Goal: Information Seeking & Learning: Learn about a topic

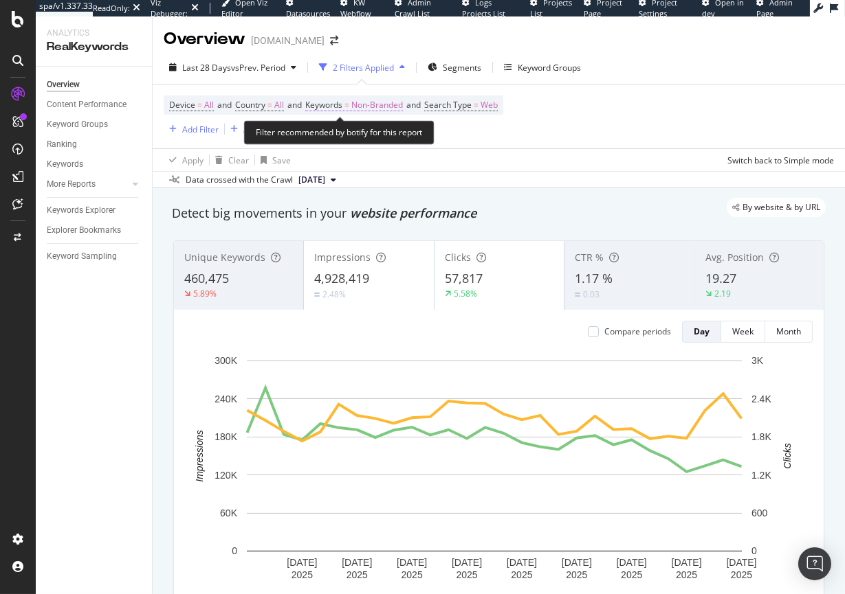
click at [374, 103] on span "Non-Branded" at bounding box center [377, 105] width 52 height 19
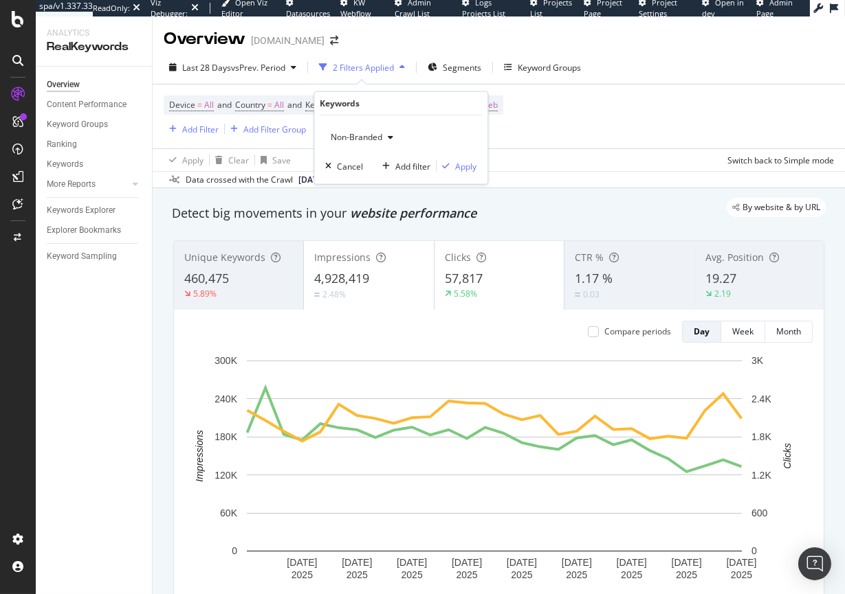
click at [353, 138] on span "Non-Branded" at bounding box center [353, 137] width 57 height 12
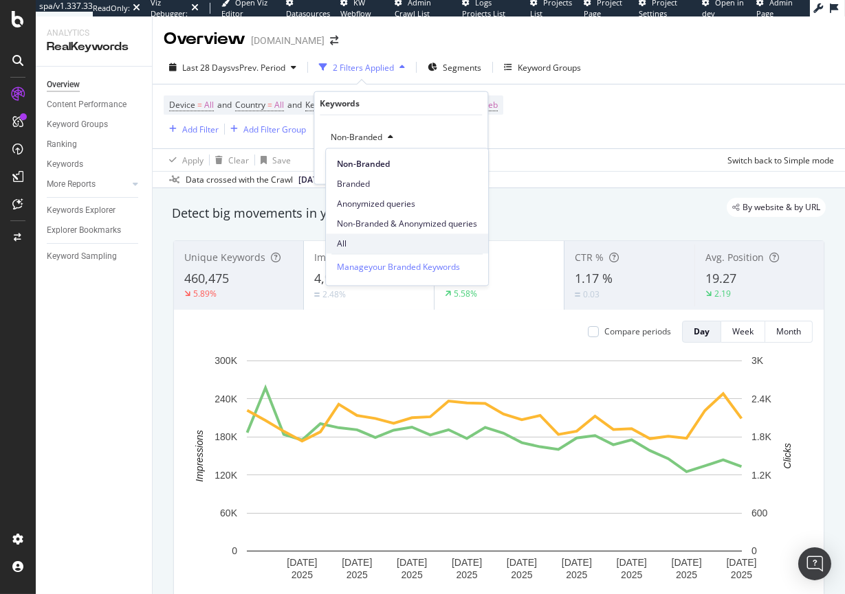
click at [342, 238] on span "All" at bounding box center [407, 244] width 140 height 12
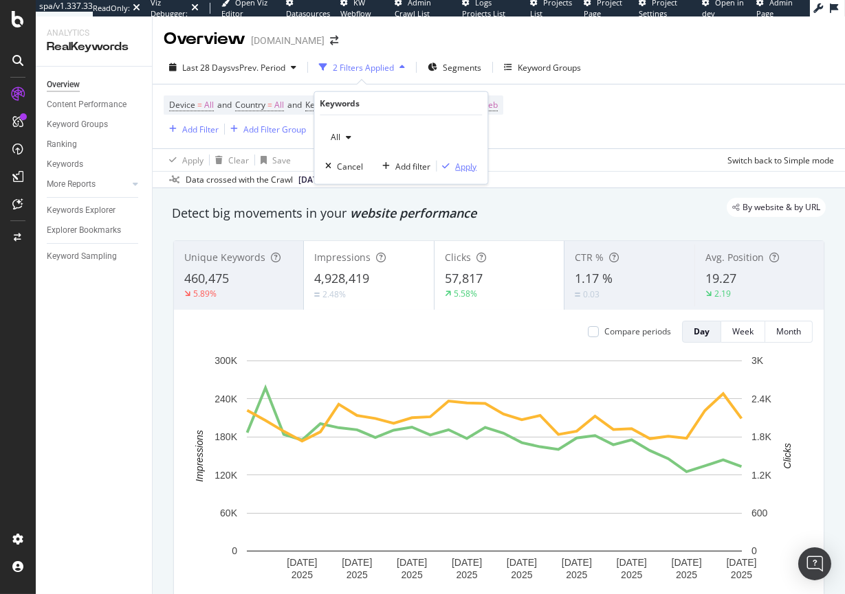
click at [467, 165] on div "Apply" at bounding box center [465, 166] width 21 height 12
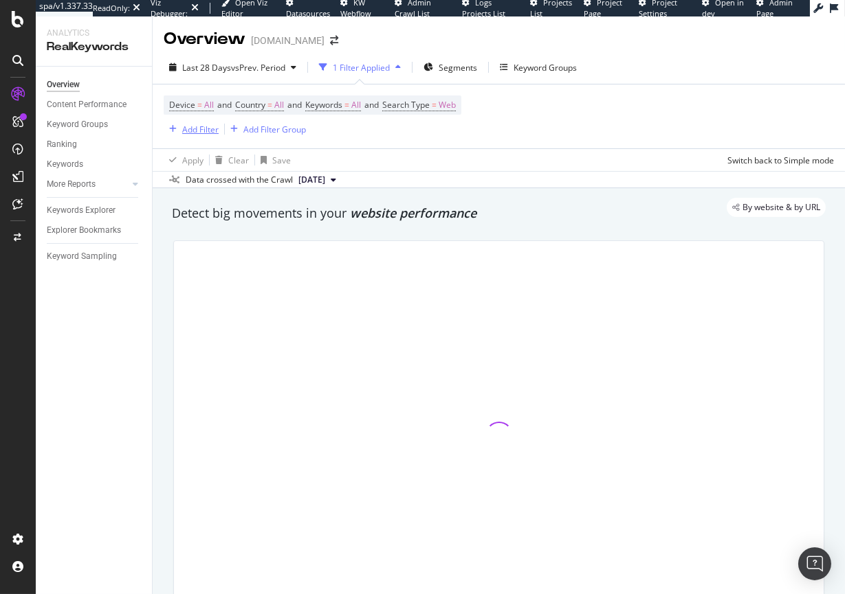
click at [184, 127] on div "Add Filter" at bounding box center [200, 130] width 36 height 12
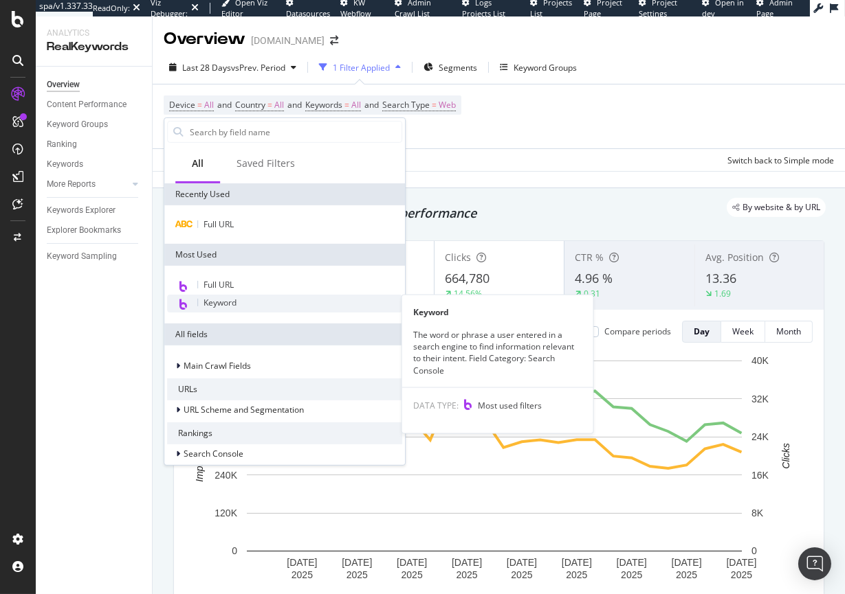
click at [218, 304] on span "Keyword" at bounding box center [219, 303] width 33 height 12
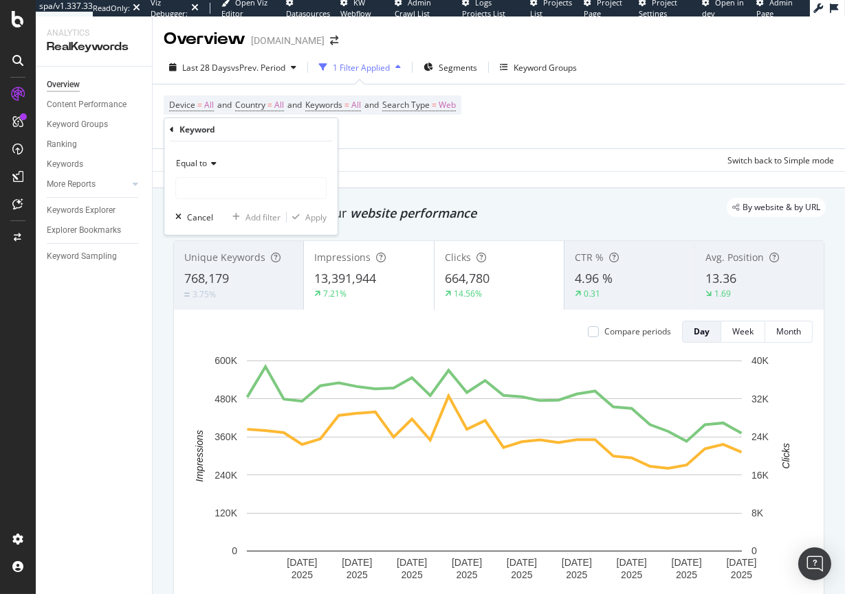
click at [199, 170] on div "Equal to" at bounding box center [250, 164] width 151 height 22
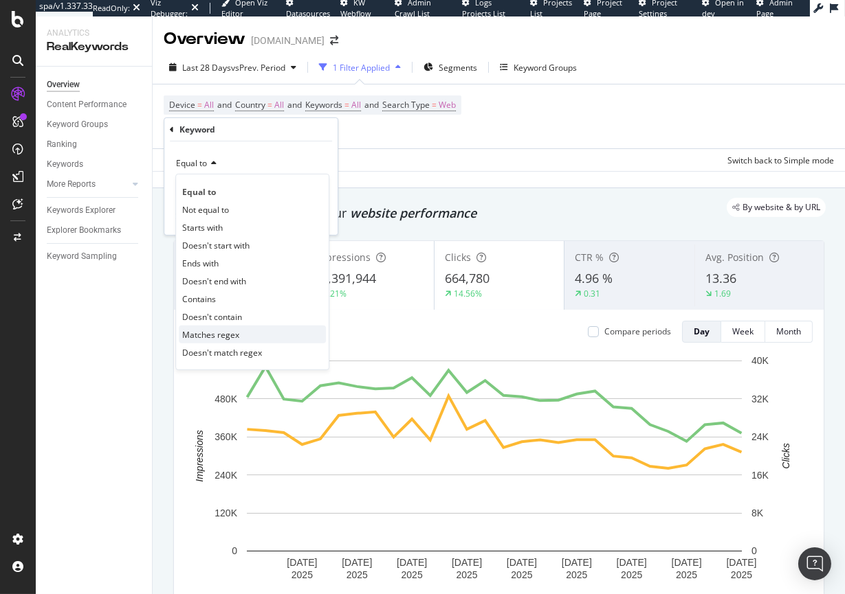
click at [230, 333] on span "Matches regex" at bounding box center [210, 334] width 57 height 12
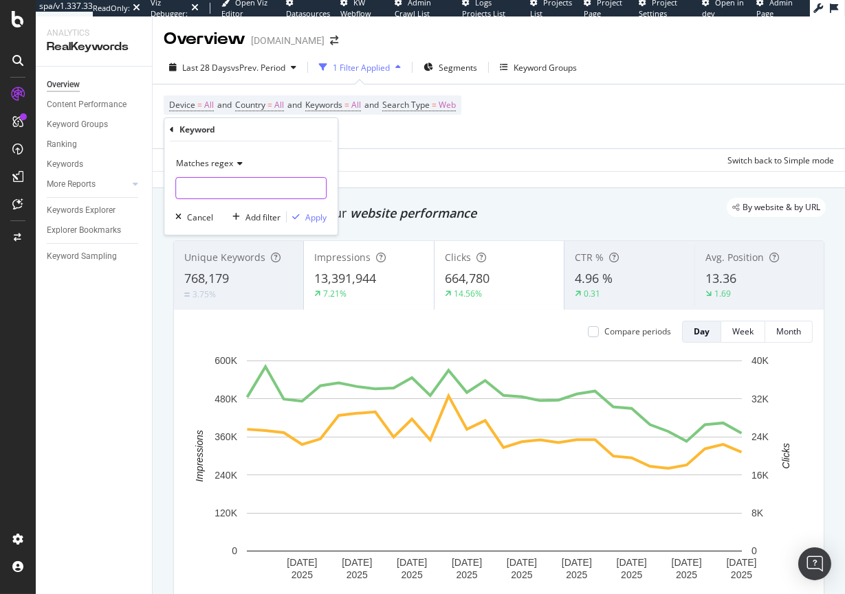
click at [205, 190] on input "text" at bounding box center [251, 188] width 150 height 22
type input "H"
type input "holiday|christmas|[DATE][DATE]|[DATE][DATE]|gift|"
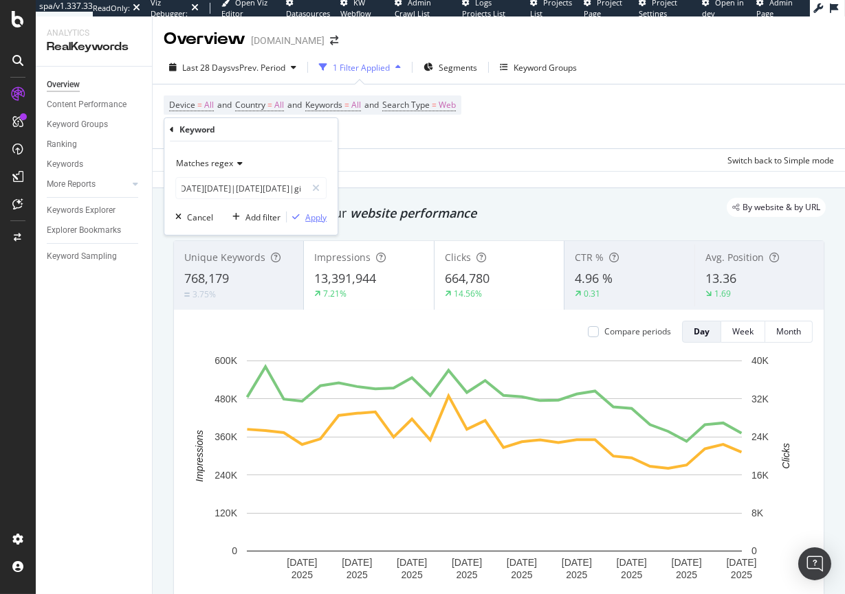
scroll to position [0, 0]
click at [313, 216] on div "Apply" at bounding box center [315, 217] width 21 height 12
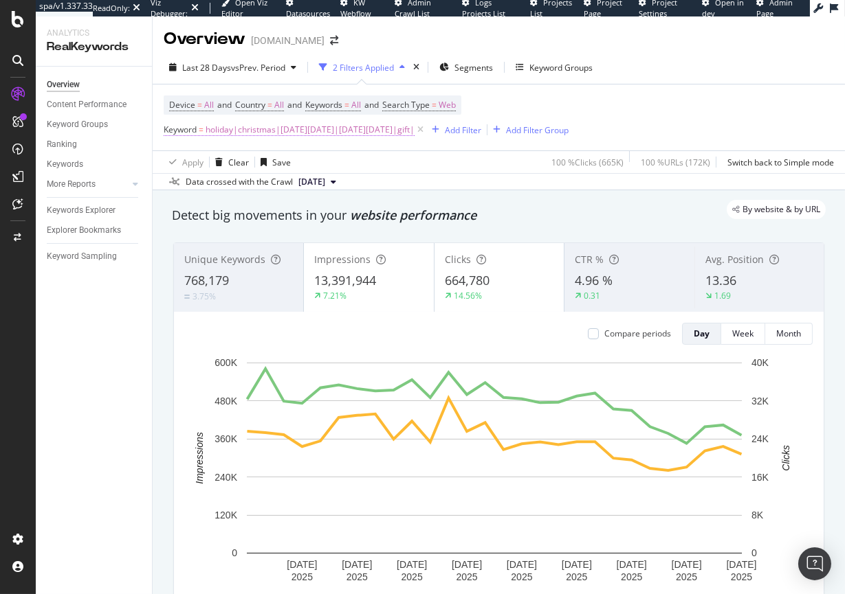
click at [341, 127] on span "holiday|christmas|[DATE][DATE]|[DATE][DATE]|gift|" at bounding box center [309, 129] width 209 height 19
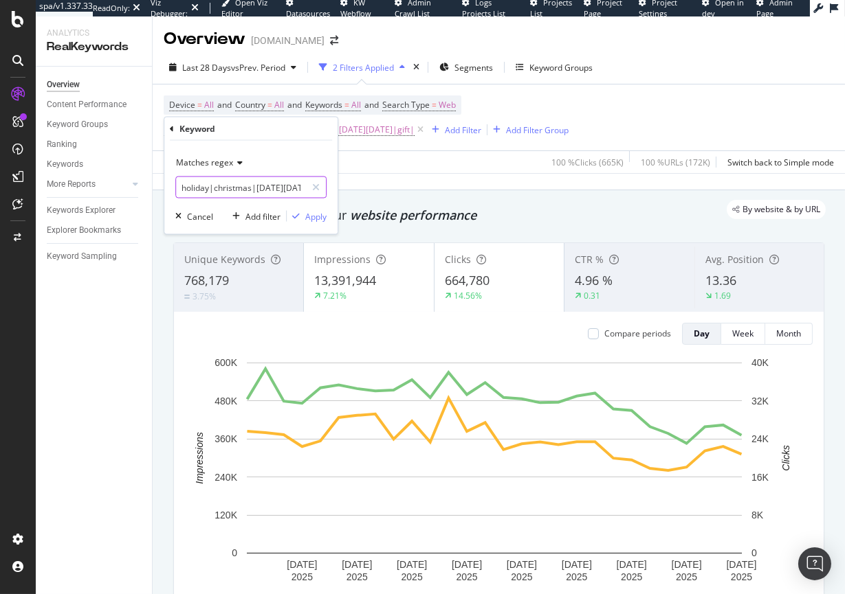
click at [211, 186] on input "holiday|christmas|[DATE][DATE]|[DATE][DATE]|gift|" at bounding box center [241, 188] width 130 height 22
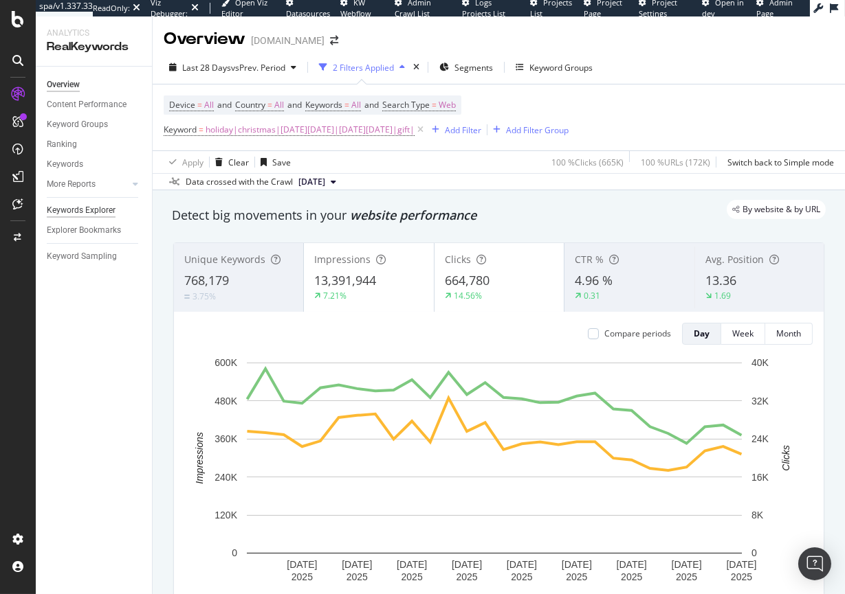
click at [68, 211] on div "Keywords Explorer" at bounding box center [81, 210] width 69 height 14
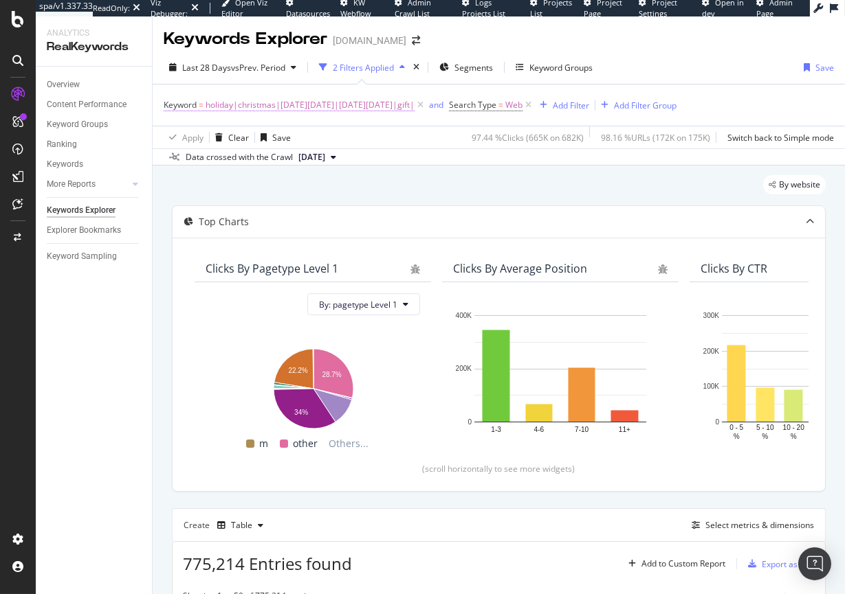
click at [337, 101] on span "holiday|christmas|[DATE][DATE]|[DATE][DATE]|gift|" at bounding box center [309, 105] width 209 height 19
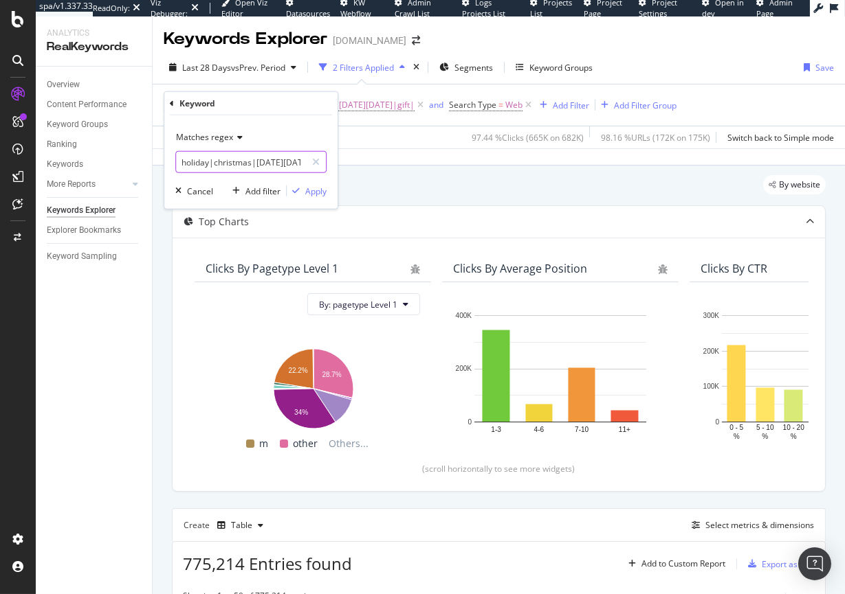
click at [253, 165] on input "holiday|christmas|[DATE][DATE]|[DATE][DATE]|gift|" at bounding box center [241, 162] width 130 height 22
paste input "\b(?:christmas|holiday|black\s*[DATE])\b"
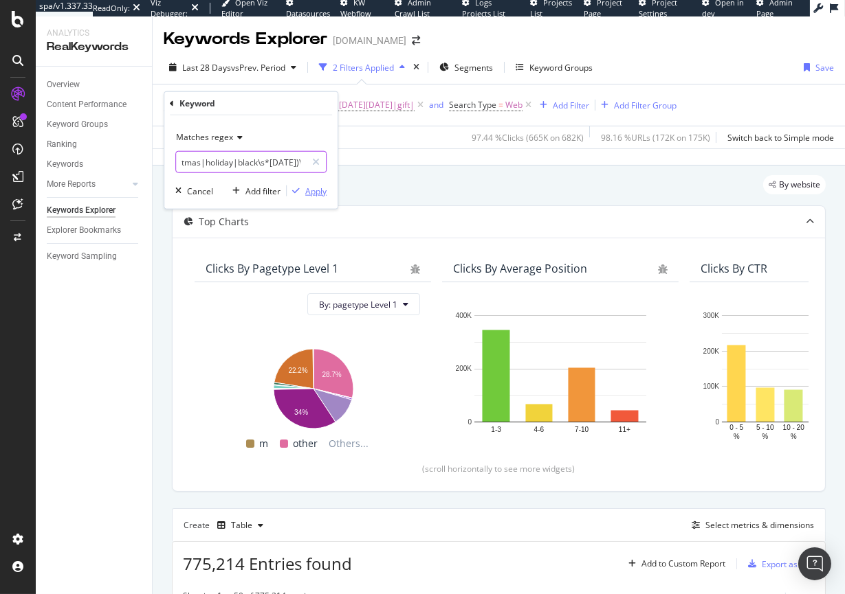
type input "\b(?:christmas|holiday|black\s*[DATE])\b"
click at [315, 188] on div "Apply" at bounding box center [315, 191] width 21 height 12
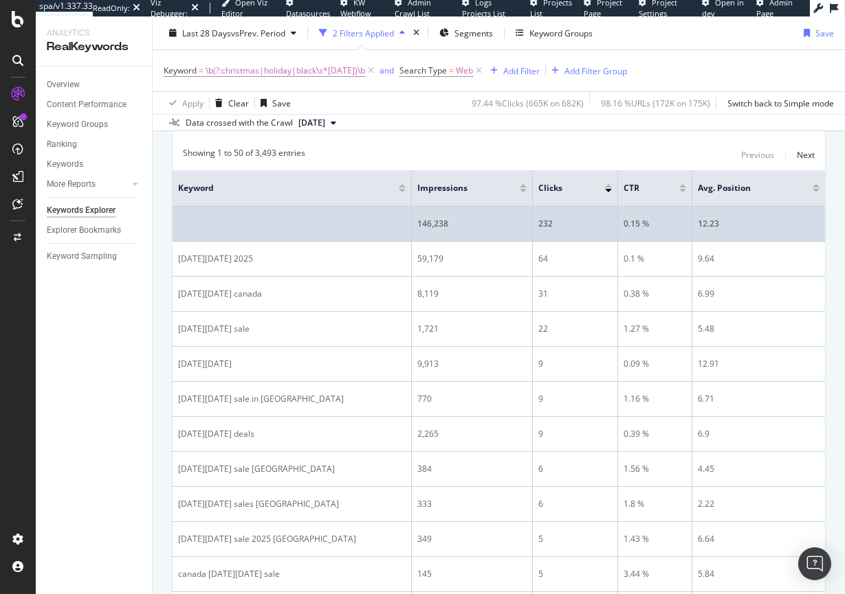
scroll to position [355, 0]
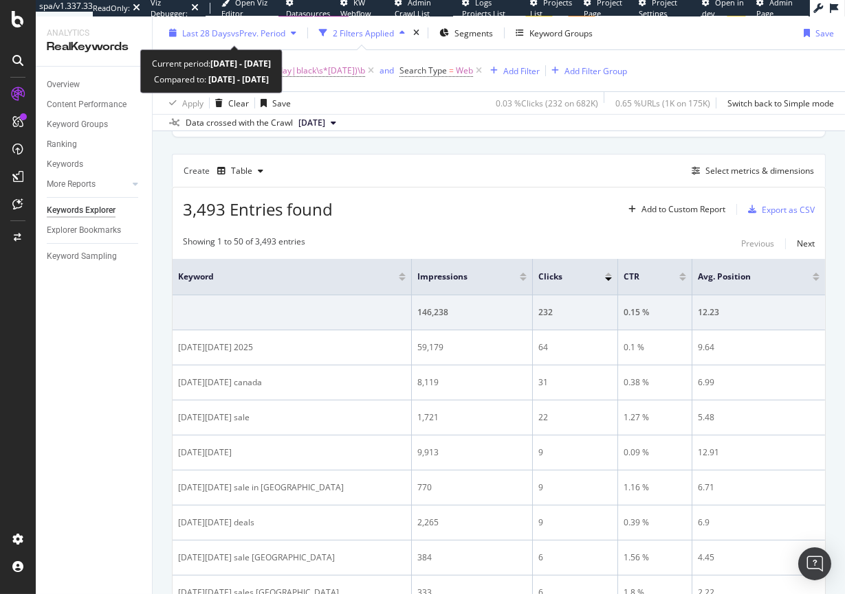
click at [234, 34] on span "vs Prev. Period" at bounding box center [258, 33] width 54 height 12
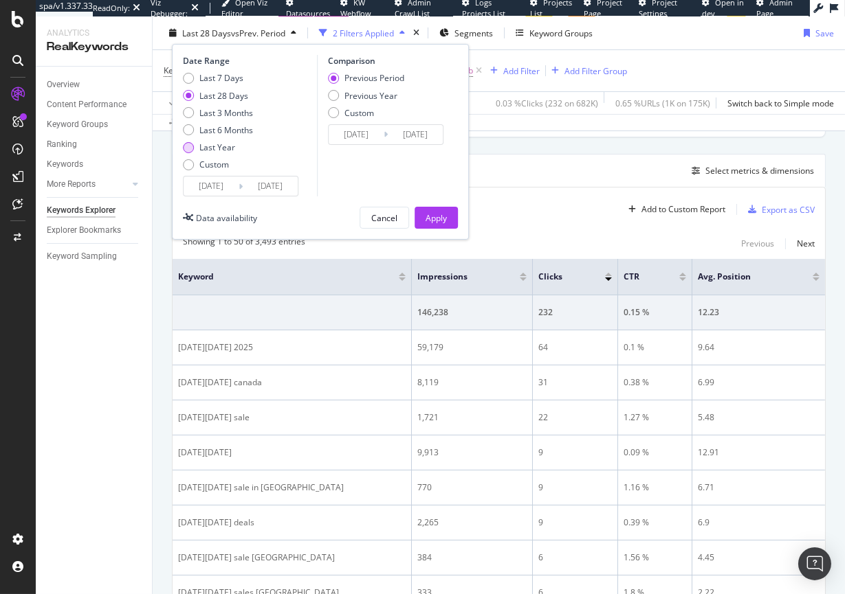
click at [189, 148] on div "Last Year" at bounding box center [188, 147] width 11 height 11
type input "[DATE]"
click at [440, 212] on div "Apply" at bounding box center [435, 218] width 21 height 12
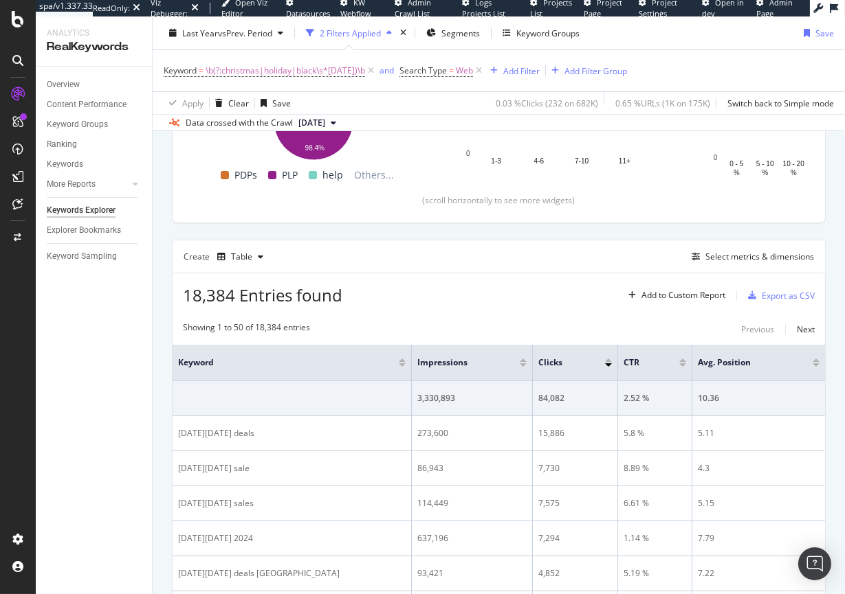
scroll to position [268, 0]
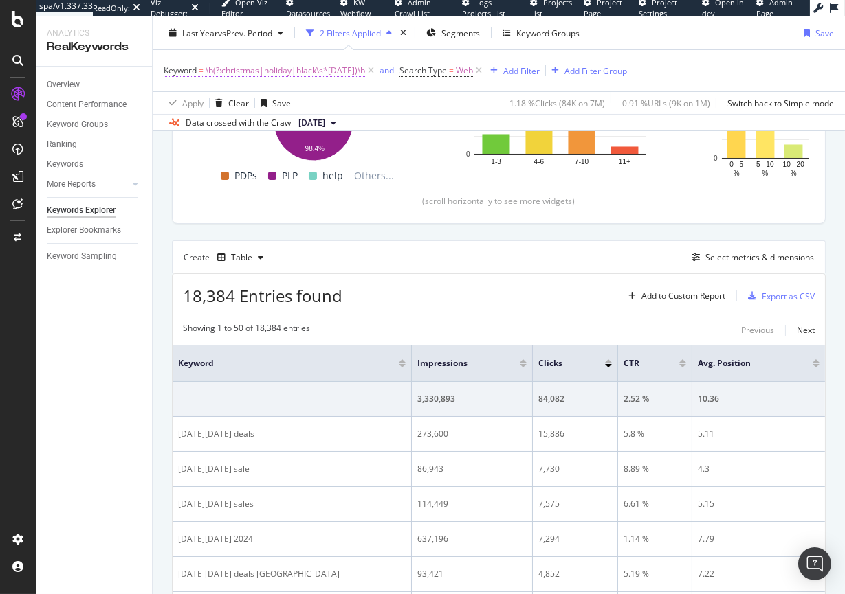
click at [287, 69] on span "\b(?:christmas|holiday|black\s*[DATE])\b" at bounding box center [284, 70] width 159 height 19
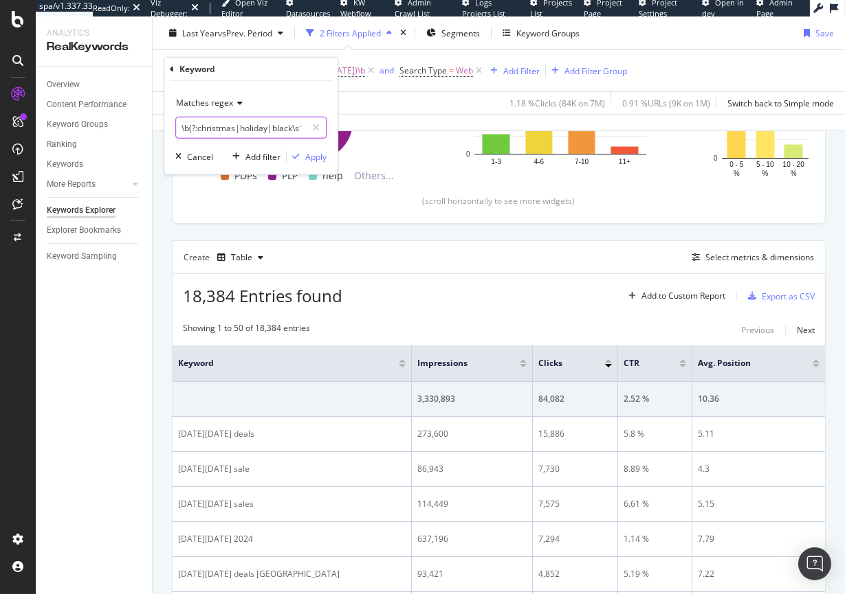
click at [264, 128] on input "\b(?:christmas|holiday|black\s*[DATE])\b" at bounding box center [241, 128] width 130 height 22
paste input "|cyber\s*[DATE]|gift"
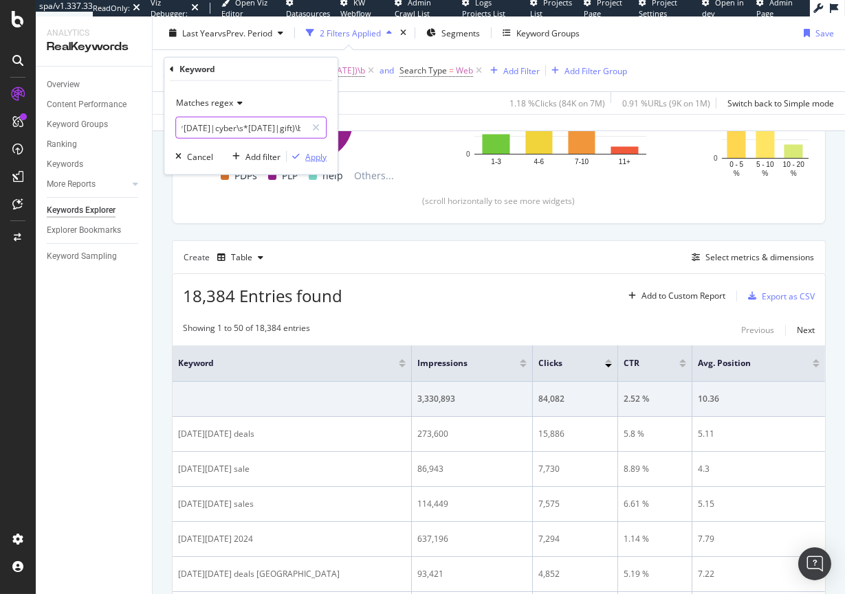
type input "\b(?:christmas|holiday|black\s*[DATE]|cyber\s*[DATE]|gift)\b"
click at [310, 161] on div "Apply" at bounding box center [315, 156] width 21 height 12
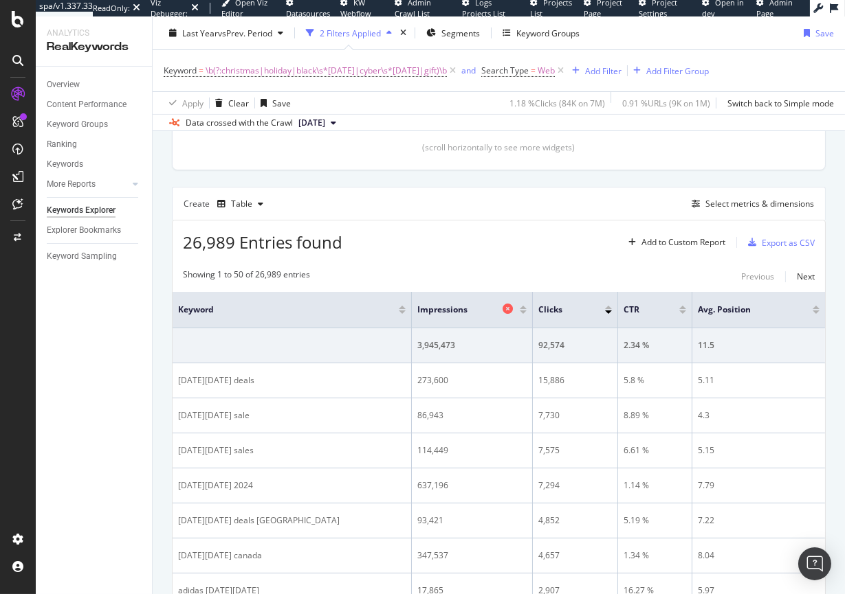
scroll to position [330, 0]
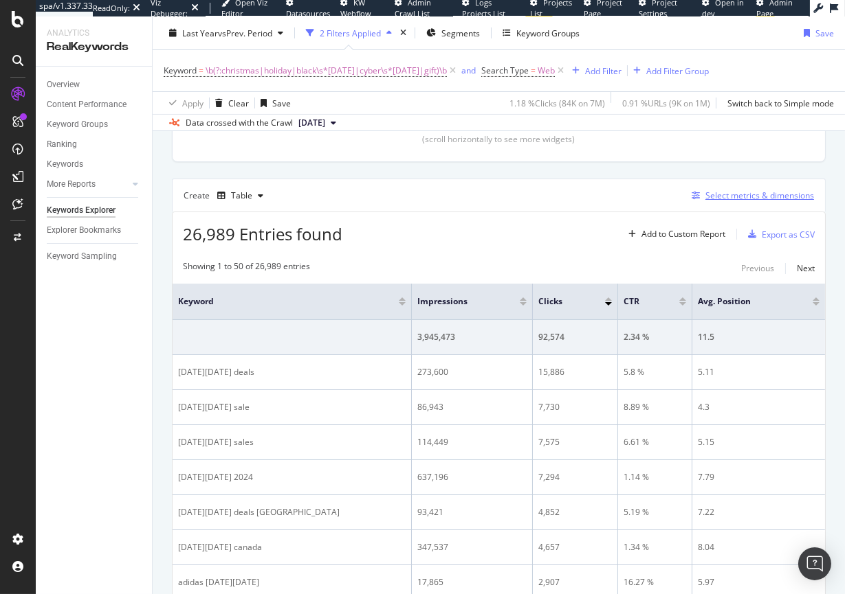
click at [720, 203] on button "Select metrics & dimensions" at bounding box center [750, 196] width 128 height 16
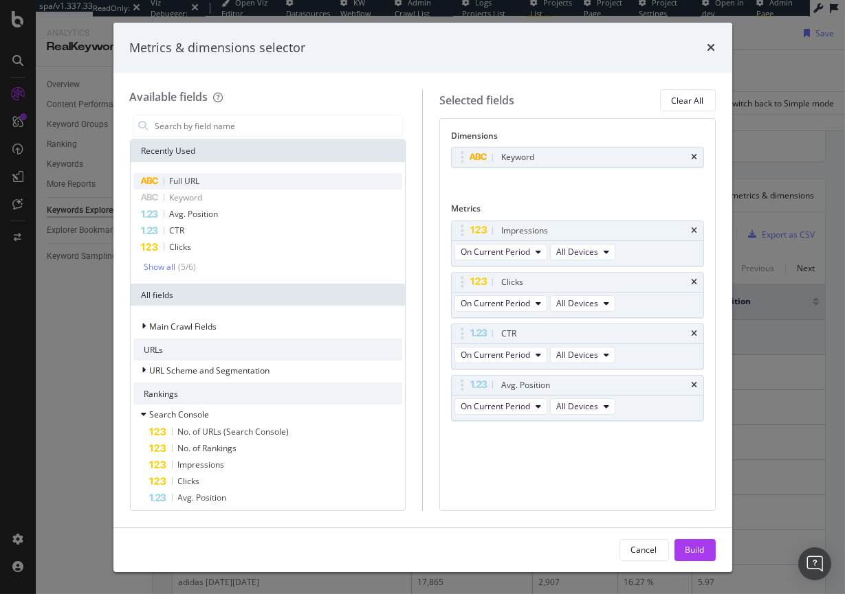
click at [220, 177] on div "Full URL" at bounding box center [267, 181] width 269 height 16
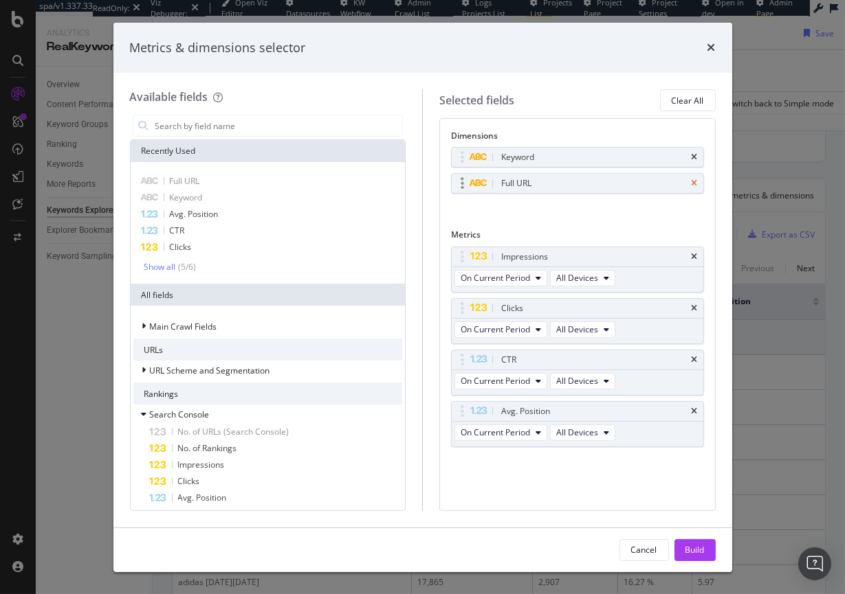
click at [695, 155] on icon "times" at bounding box center [694, 157] width 6 height 8
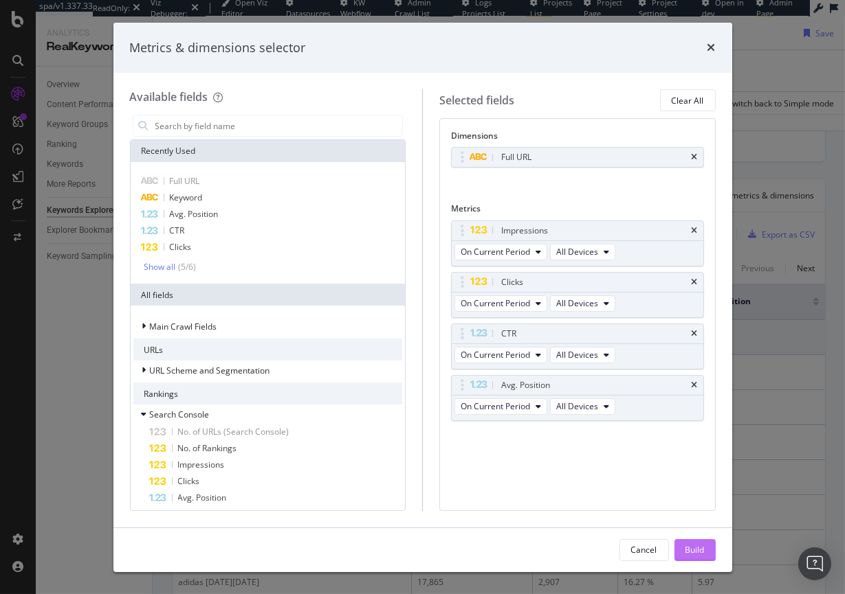
click at [691, 546] on div "Build" at bounding box center [694, 550] width 19 height 12
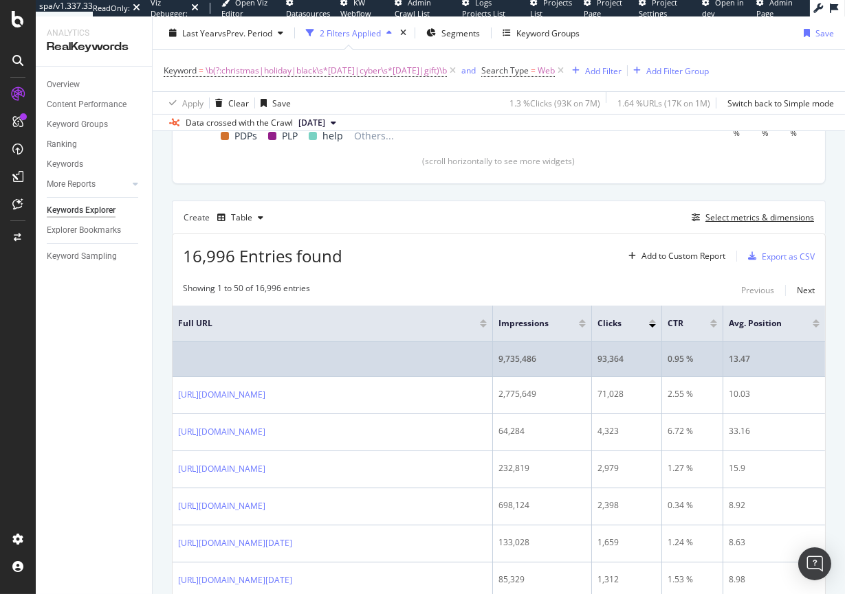
scroll to position [309, 0]
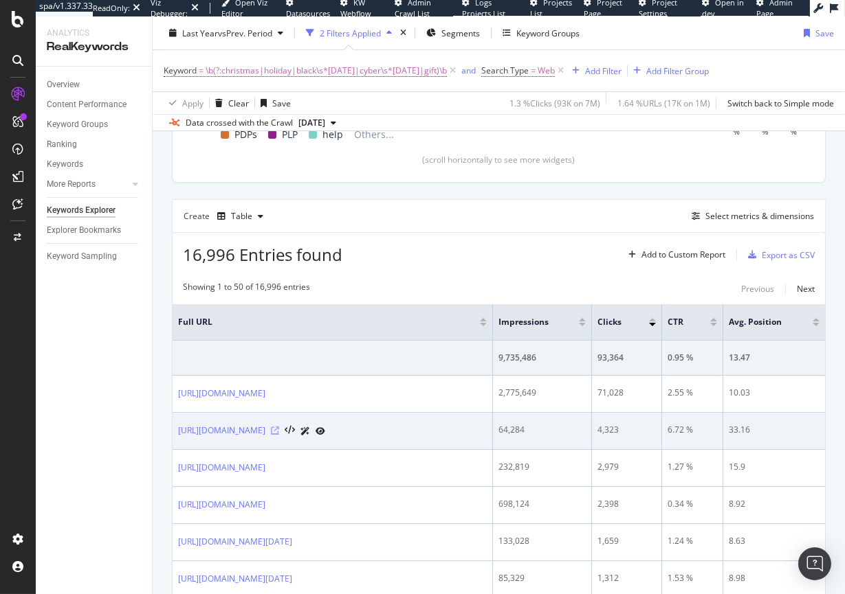
click at [279, 430] on icon at bounding box center [275, 431] width 8 height 8
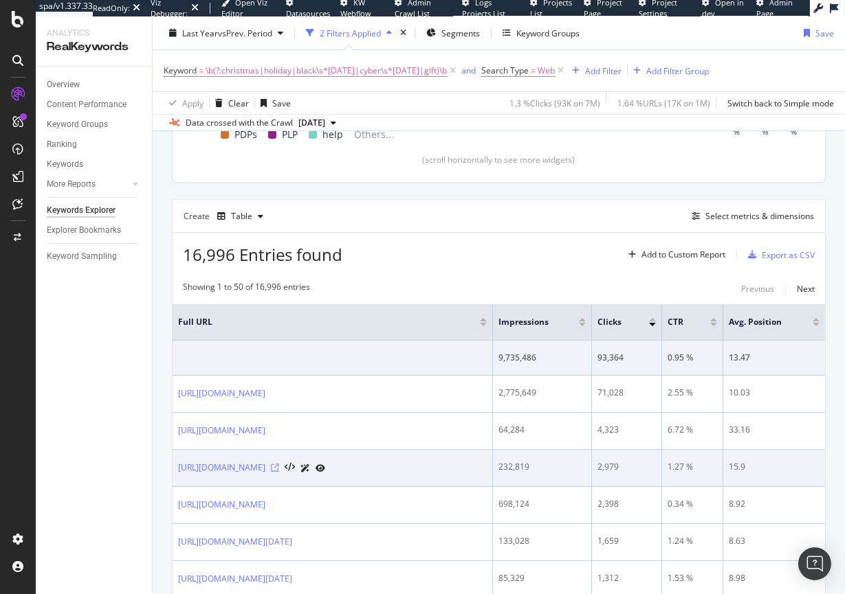
click at [279, 467] on icon at bounding box center [275, 468] width 8 height 8
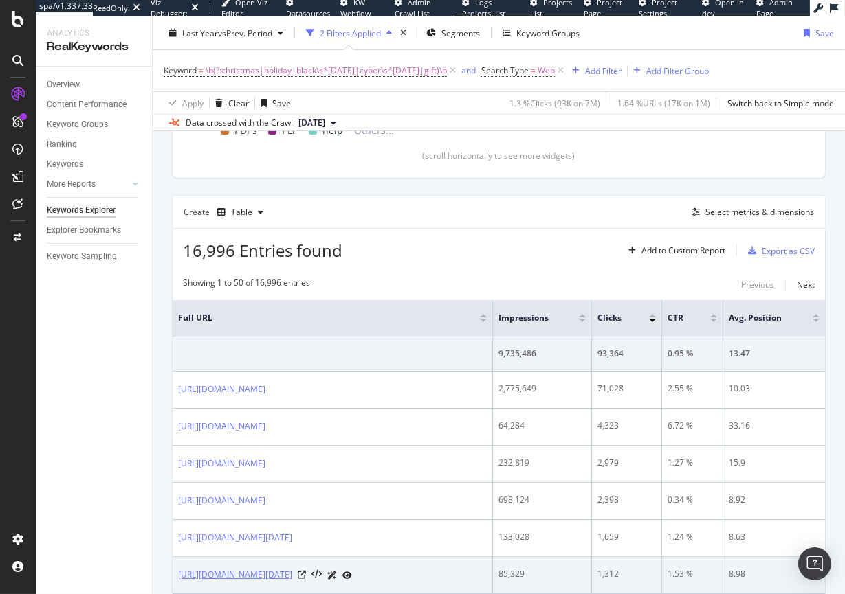
scroll to position [371, 0]
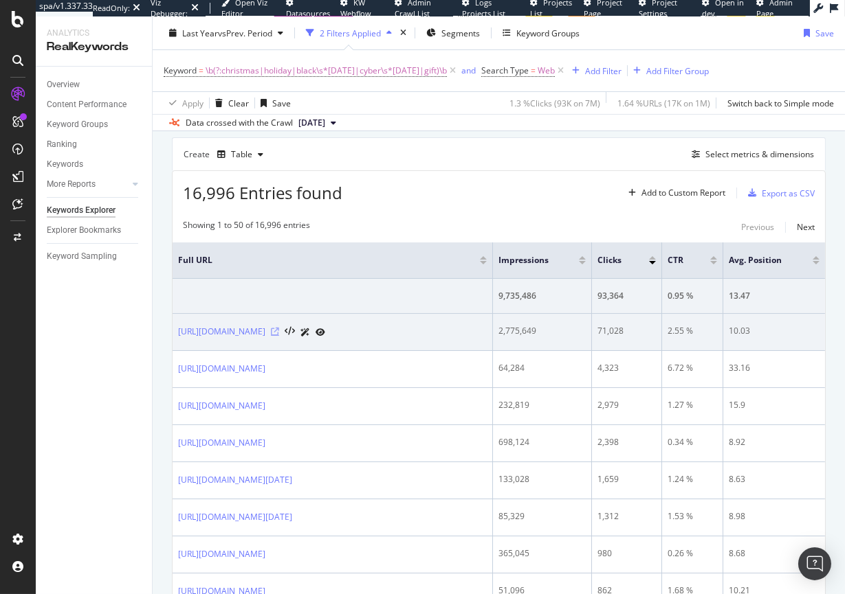
click at [279, 331] on icon at bounding box center [275, 332] width 8 height 8
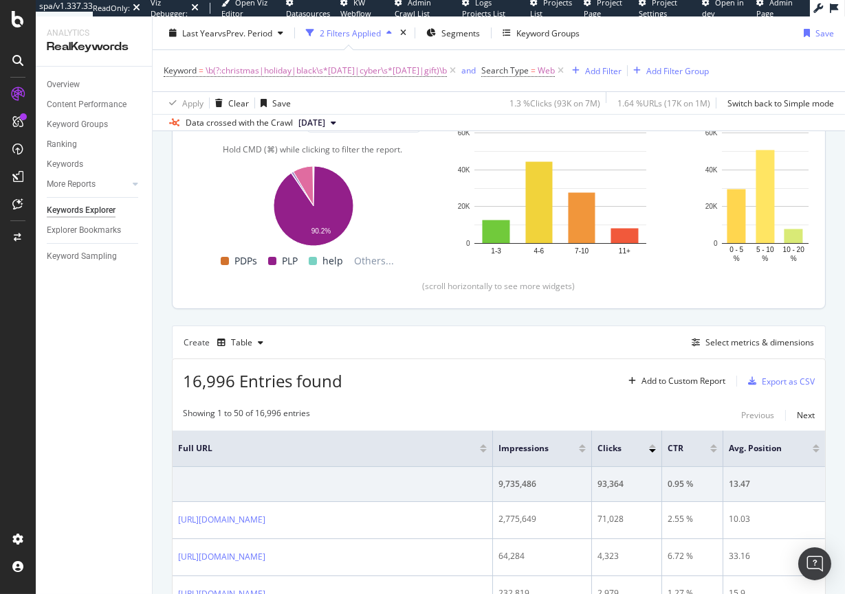
scroll to position [0, 0]
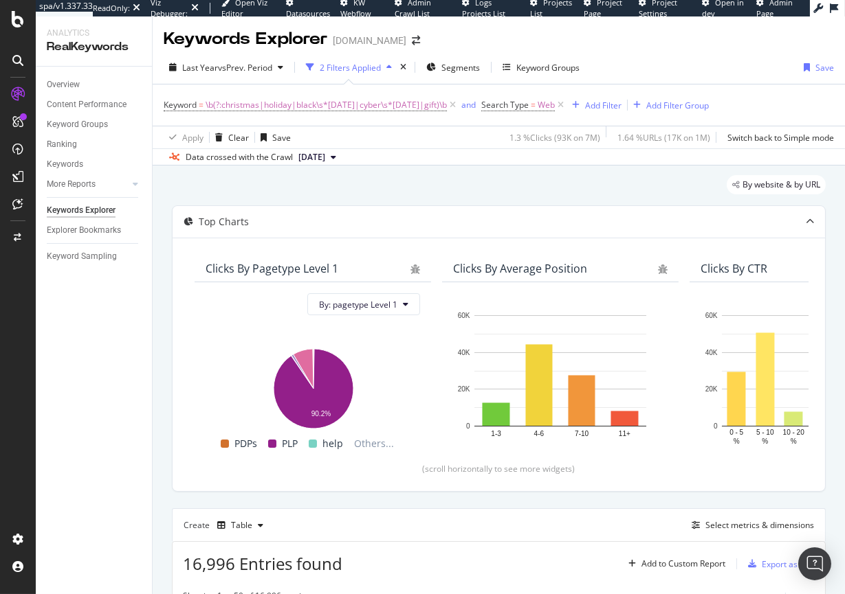
click at [366, 43] on div "[DOMAIN_NAME]" at bounding box center [370, 41] width 74 height 14
click at [412, 41] on icon "arrow-right-arrow-left" at bounding box center [416, 41] width 8 height 10
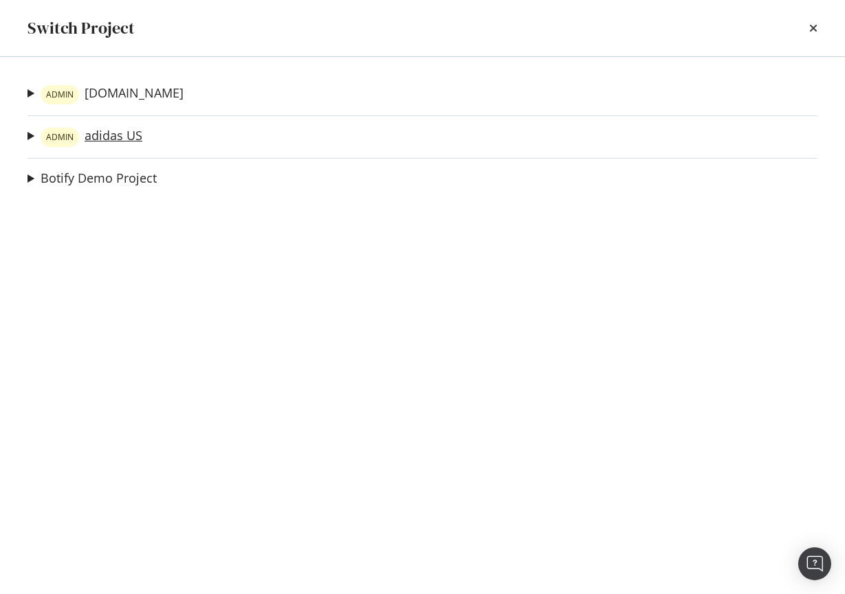
click at [109, 138] on link "ADMIN adidas US" at bounding box center [92, 137] width 102 height 19
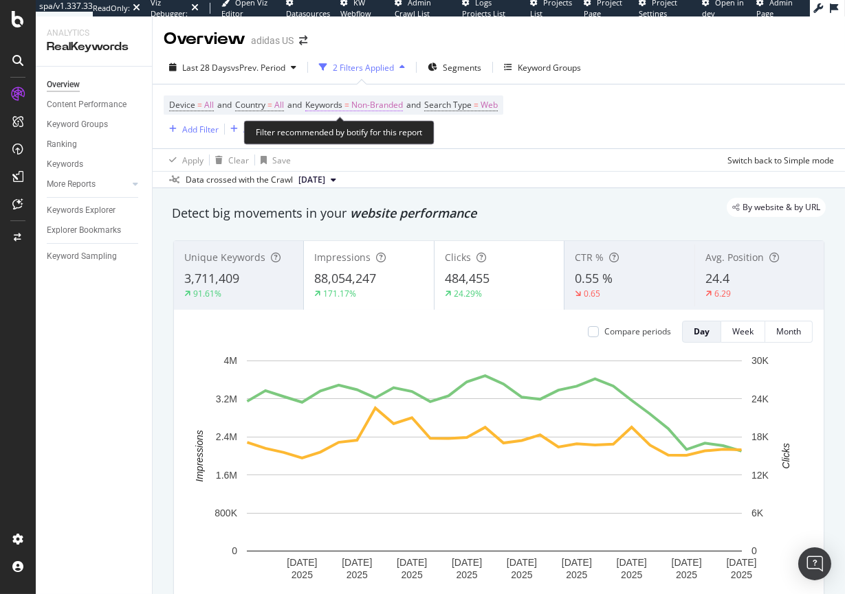
click at [366, 101] on span "Non-Branded" at bounding box center [377, 105] width 52 height 19
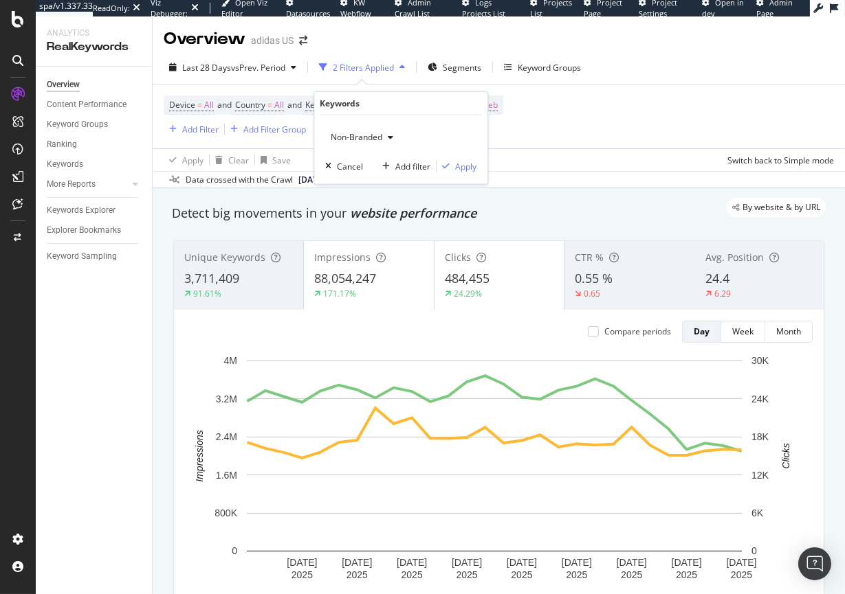
click at [347, 132] on span "Non-Branded" at bounding box center [353, 137] width 57 height 12
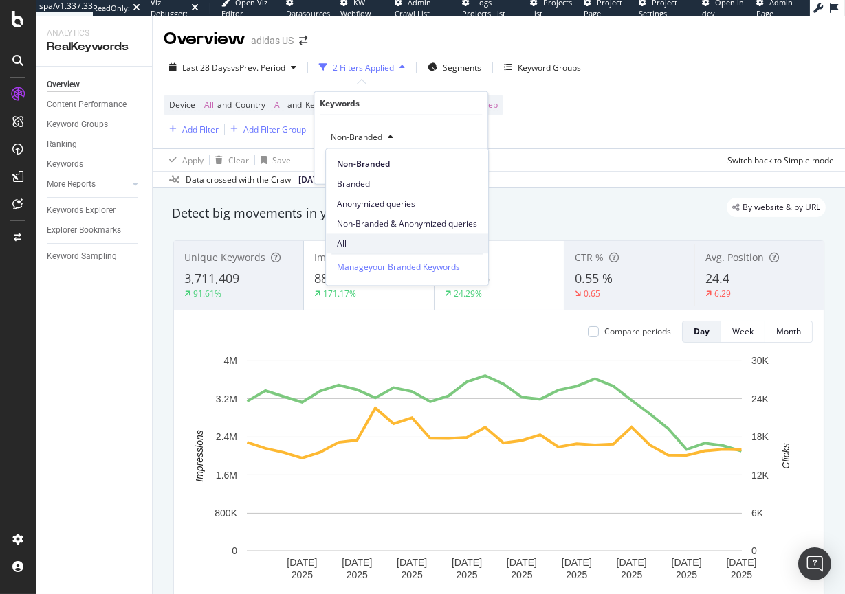
click at [357, 245] on span "All" at bounding box center [407, 244] width 140 height 12
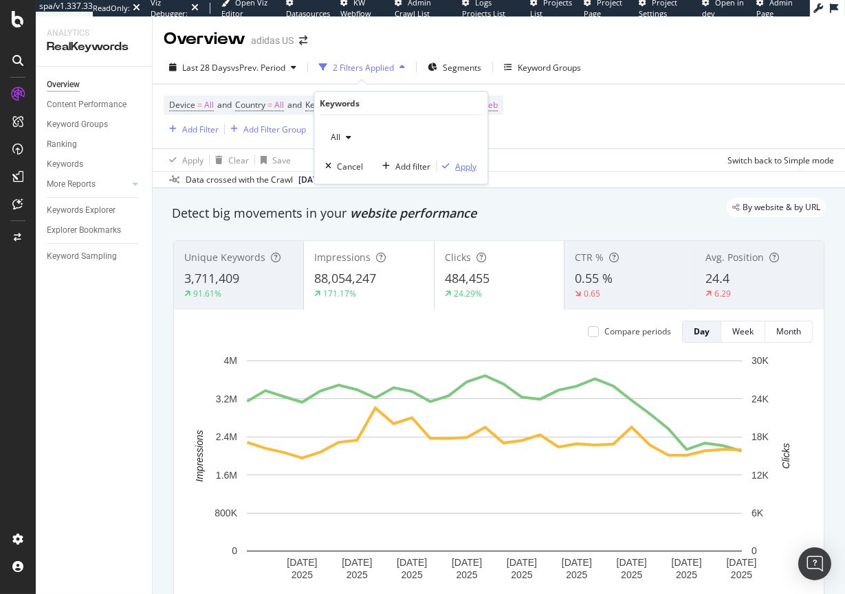
drag, startPoint x: 464, startPoint y: 167, endPoint x: 360, endPoint y: 194, distance: 107.2
click at [463, 167] on div "Apply" at bounding box center [465, 166] width 21 height 12
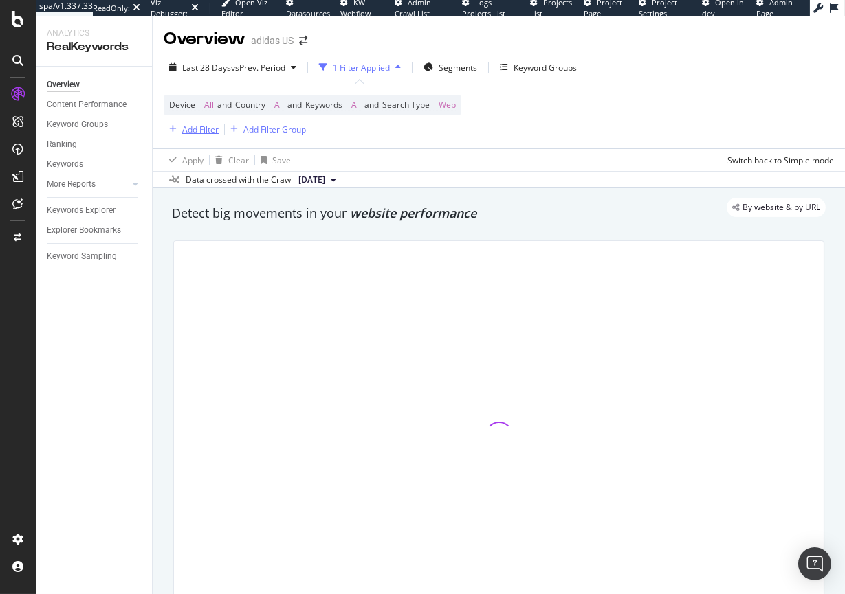
click at [190, 133] on div "Add Filter" at bounding box center [200, 130] width 36 height 12
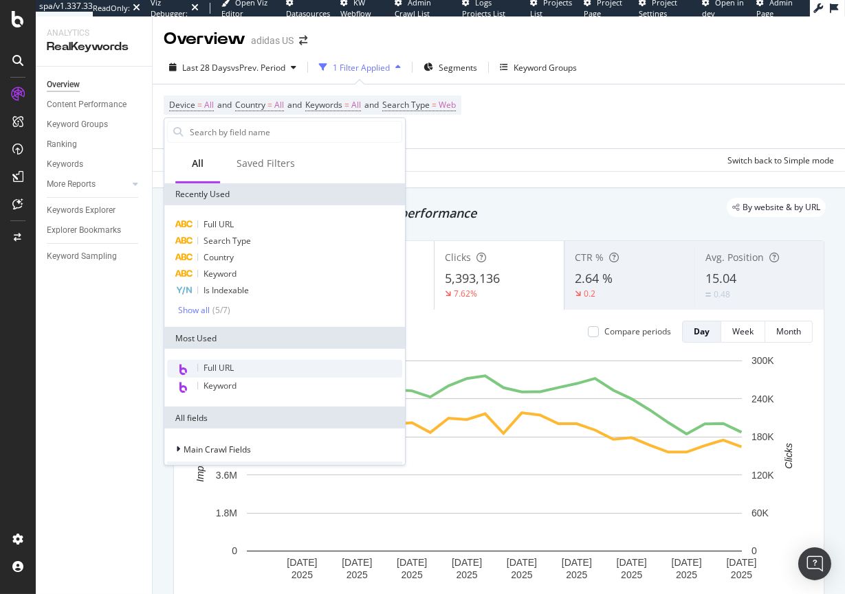
click at [241, 366] on div "Full URL" at bounding box center [284, 369] width 235 height 18
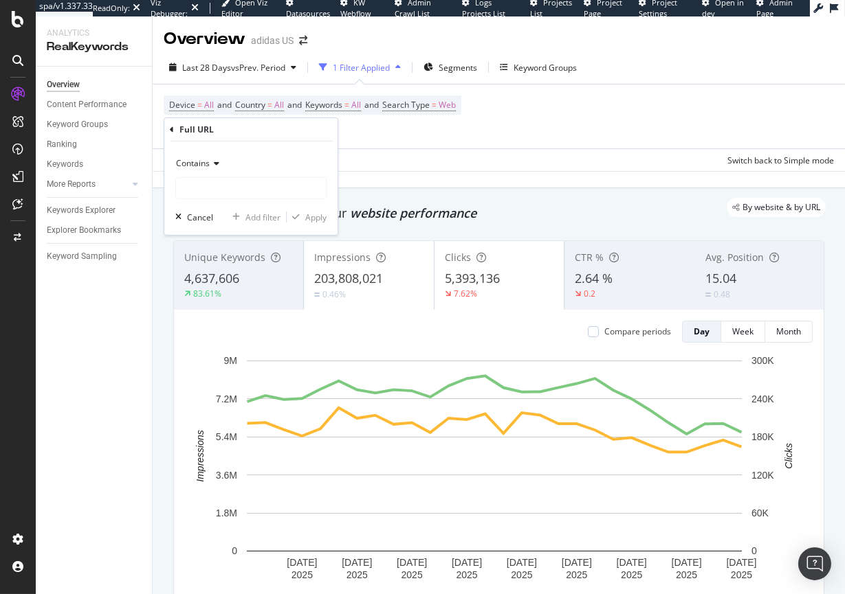
click at [416, 128] on div "Device = All and Country = All and Keywords = All and Search Type = Web Add Fil…" at bounding box center [313, 117] width 298 height 42
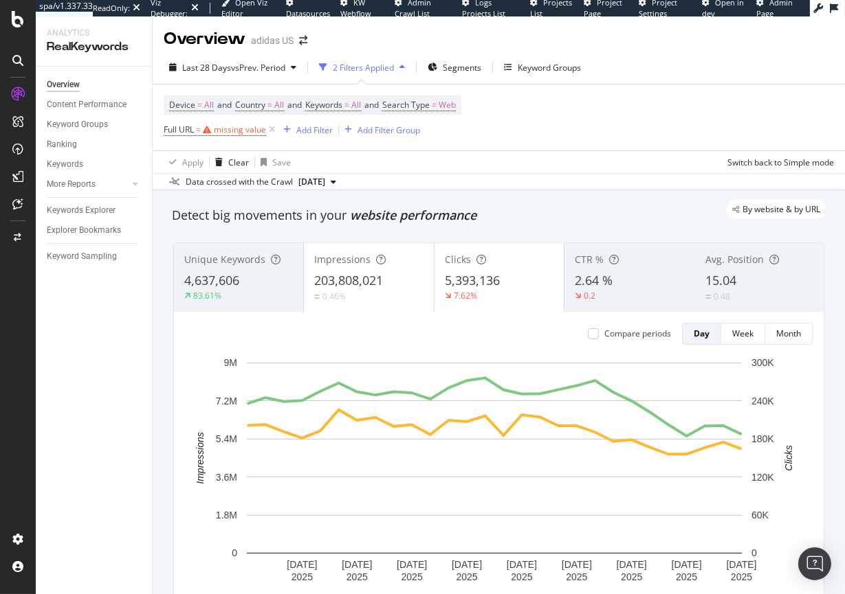
click at [192, 123] on span "Full URL = missing value" at bounding box center [221, 129] width 114 height 19
click at [198, 131] on span "=" at bounding box center [198, 130] width 5 height 12
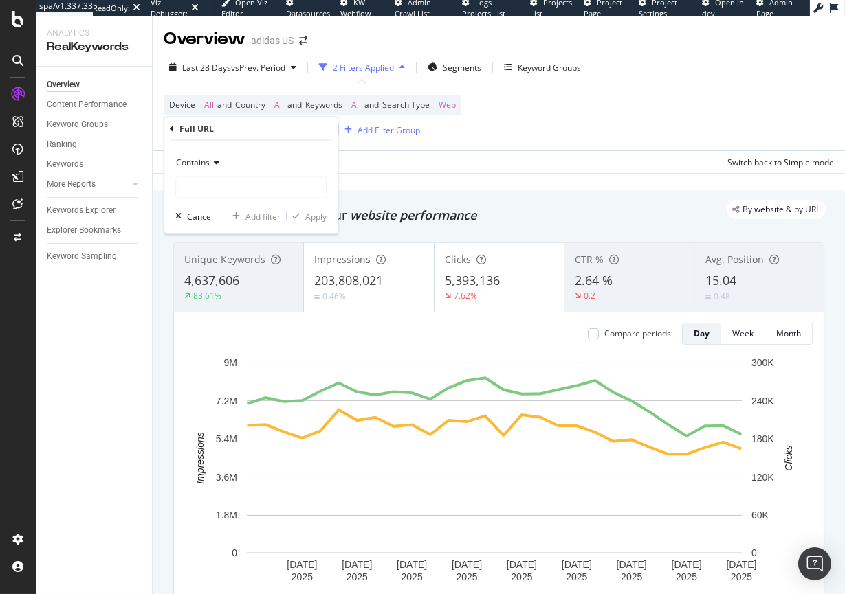
click at [181, 127] on div "Full URL" at bounding box center [196, 129] width 34 height 12
click at [173, 133] on div "Full URL" at bounding box center [251, 129] width 162 height 23
click at [173, 129] on icon at bounding box center [172, 128] width 4 height 8
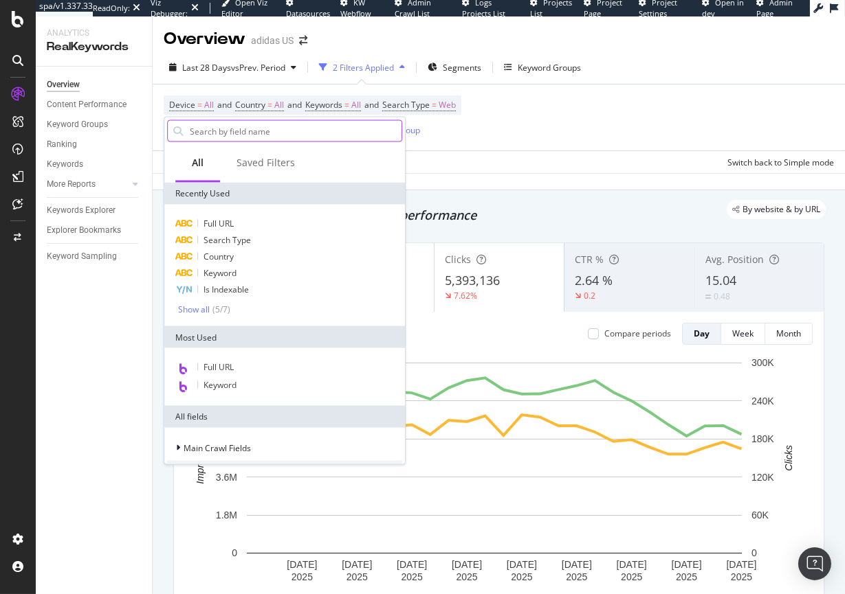
click at [219, 131] on input "text" at bounding box center [294, 131] width 213 height 21
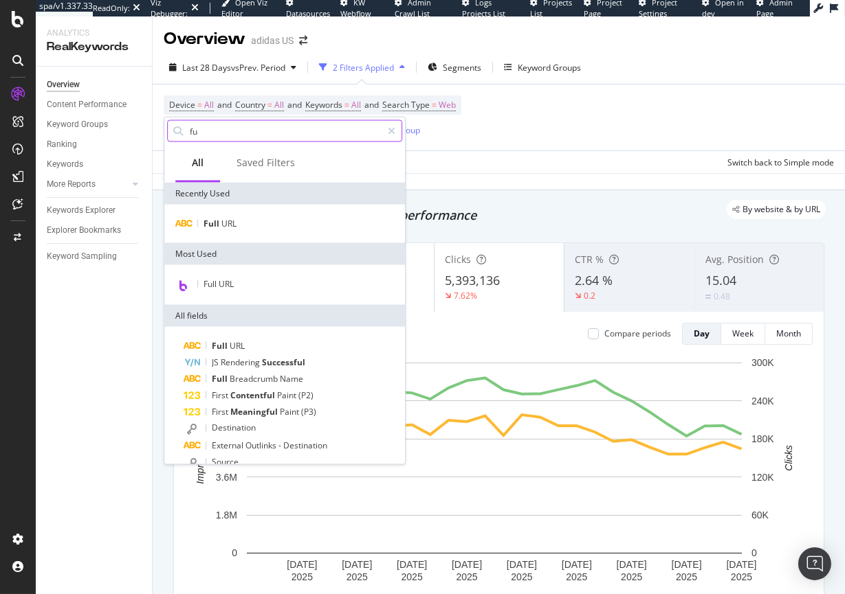
type input "f"
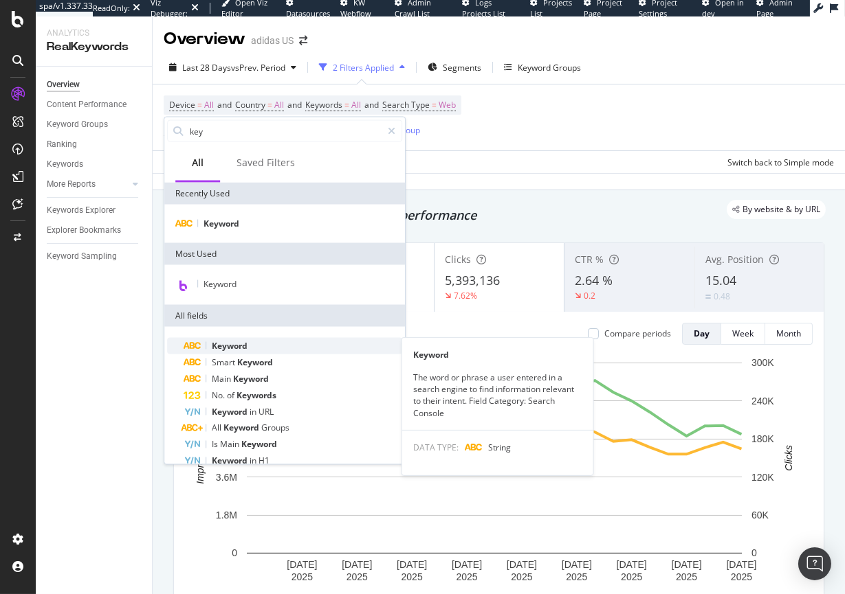
type input "key"
click at [244, 348] on span "Keyword" at bounding box center [230, 346] width 36 height 12
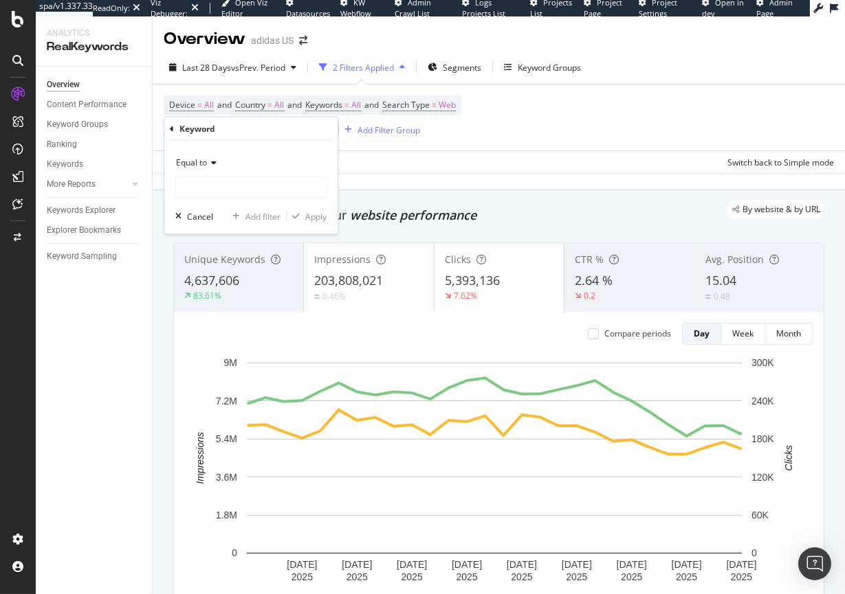
click at [194, 165] on span "Equal to" at bounding box center [191, 163] width 31 height 12
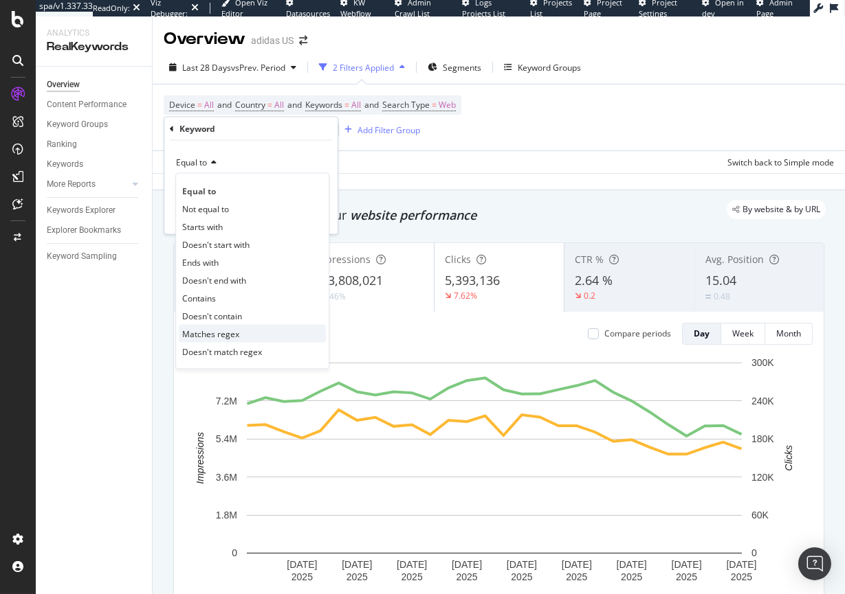
click at [214, 335] on span "Matches regex" at bounding box center [210, 334] width 57 height 12
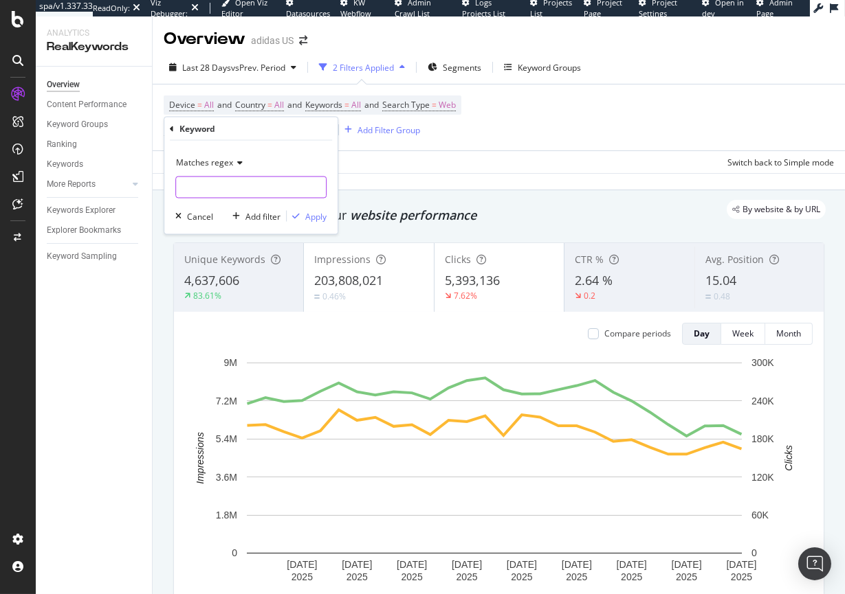
click at [204, 184] on input "text" at bounding box center [251, 188] width 150 height 22
paste input "[URL][DOMAIN_NAME]"
type input "[URL][DOMAIN_NAME]"
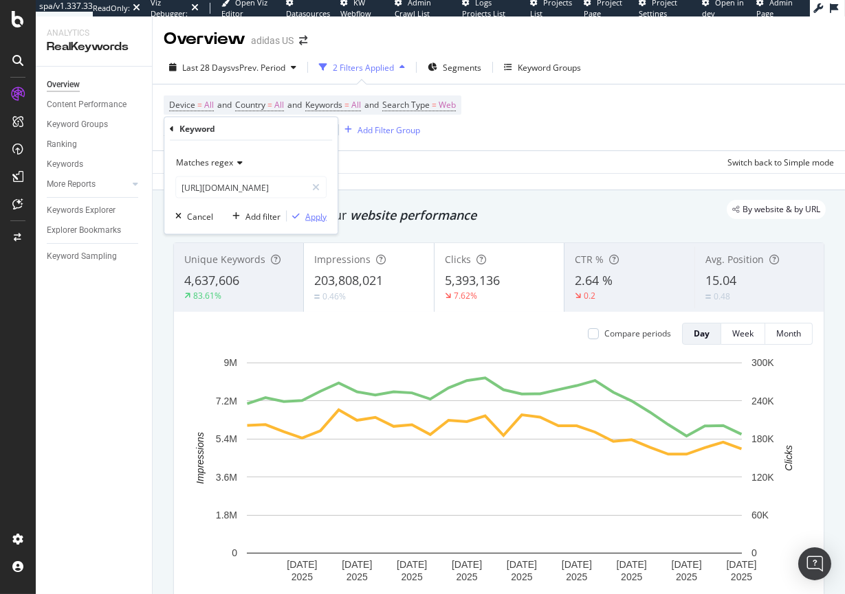
click at [314, 217] on div "Apply" at bounding box center [315, 216] width 21 height 12
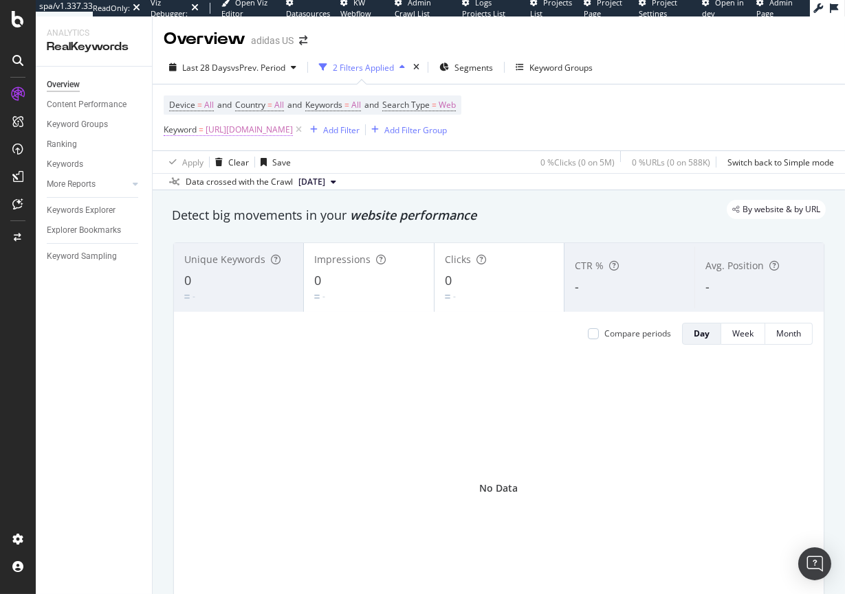
click at [293, 132] on span "[URL][DOMAIN_NAME]" at bounding box center [248, 129] width 87 height 19
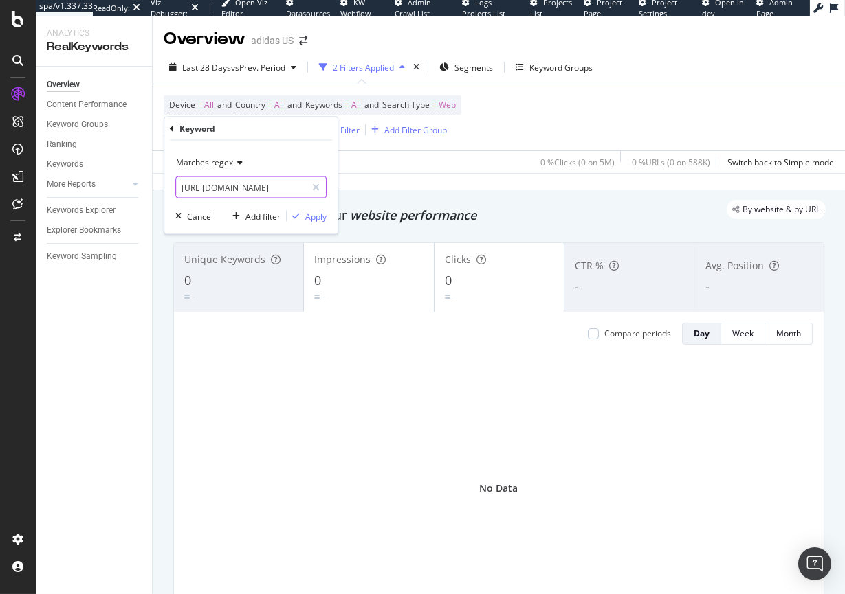
click at [223, 190] on input "[URL][DOMAIN_NAME]" at bounding box center [241, 188] width 130 height 22
paste input "\b(?:christmas|holiday|black\s*[DATE]|cyber\s*[DATE]|gift)\b"
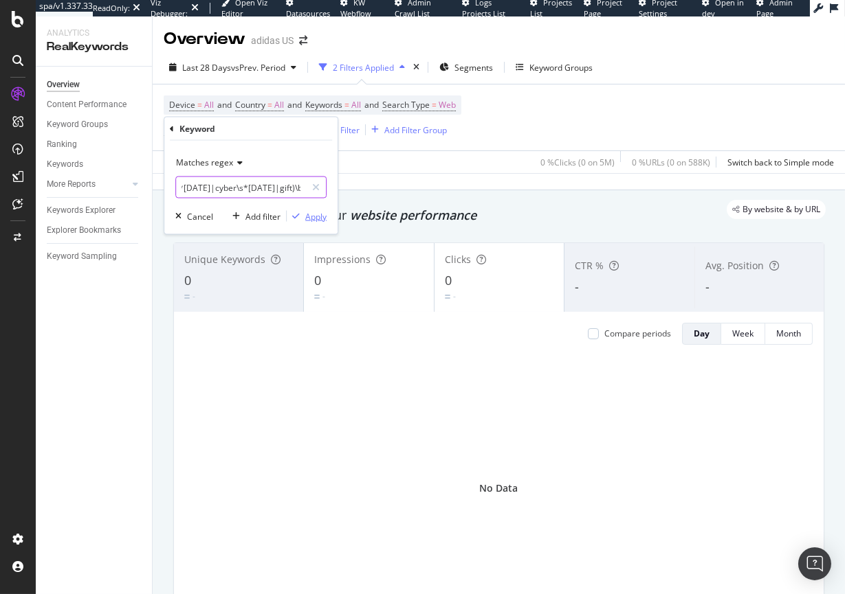
type input "\b(?:christmas|holiday|black\s*[DATE]|cyber\s*[DATE]|gift)\b"
click at [320, 217] on div "Apply" at bounding box center [315, 216] width 21 height 12
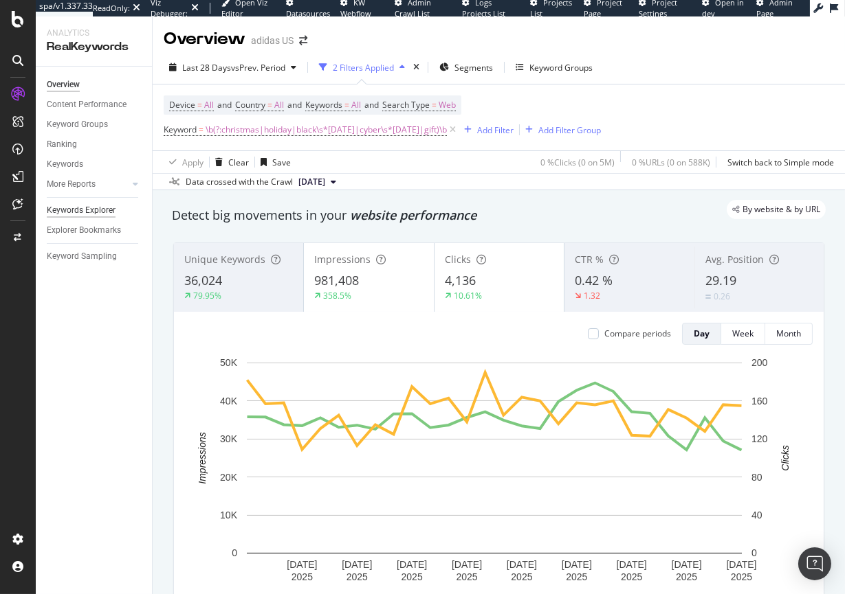
click at [49, 214] on div "Keywords Explorer" at bounding box center [81, 210] width 69 height 14
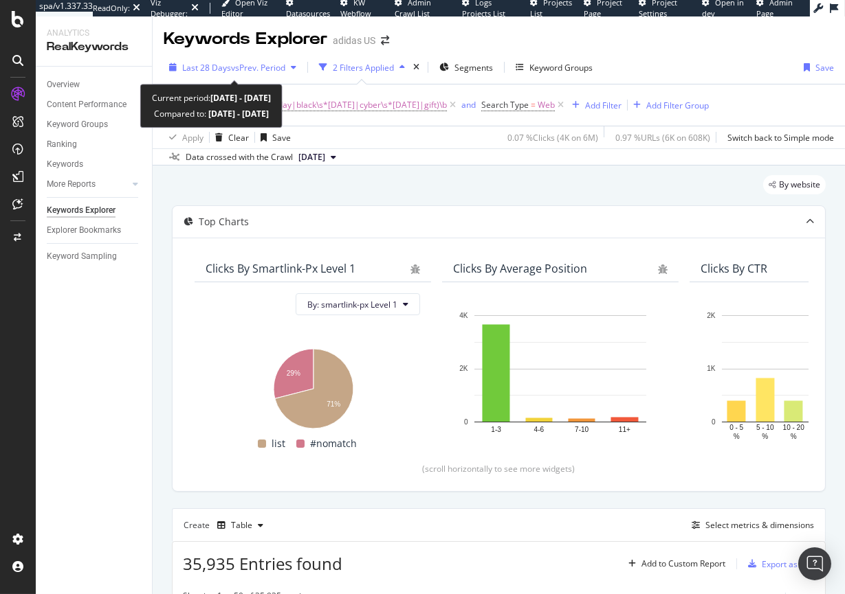
click at [223, 67] on span "Last 28 Days" at bounding box center [206, 68] width 49 height 12
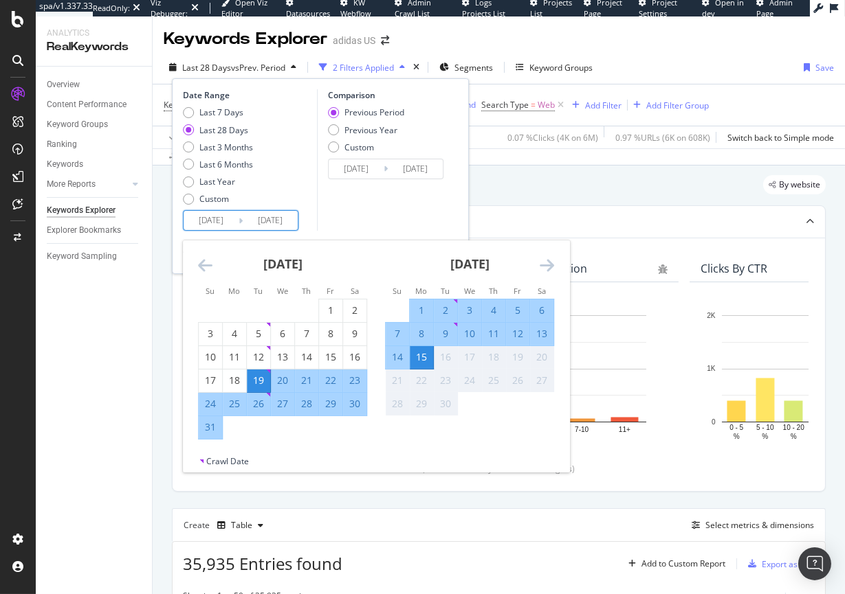
click at [189, 219] on input "[DATE]" at bounding box center [210, 220] width 55 height 19
click at [204, 260] on icon "Move backward to switch to the previous month." at bounding box center [205, 265] width 14 height 16
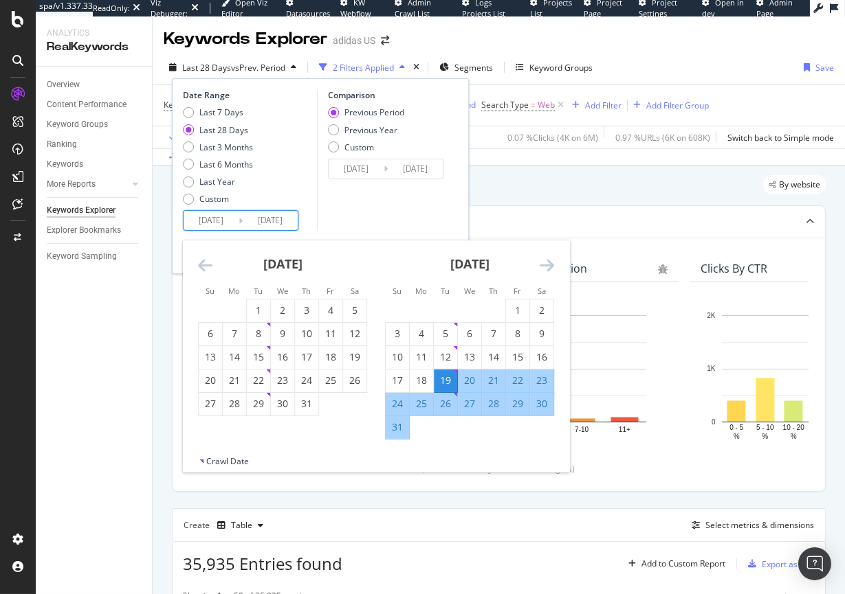
click at [204, 260] on icon "Move backward to switch to the previous month." at bounding box center [205, 265] width 14 height 16
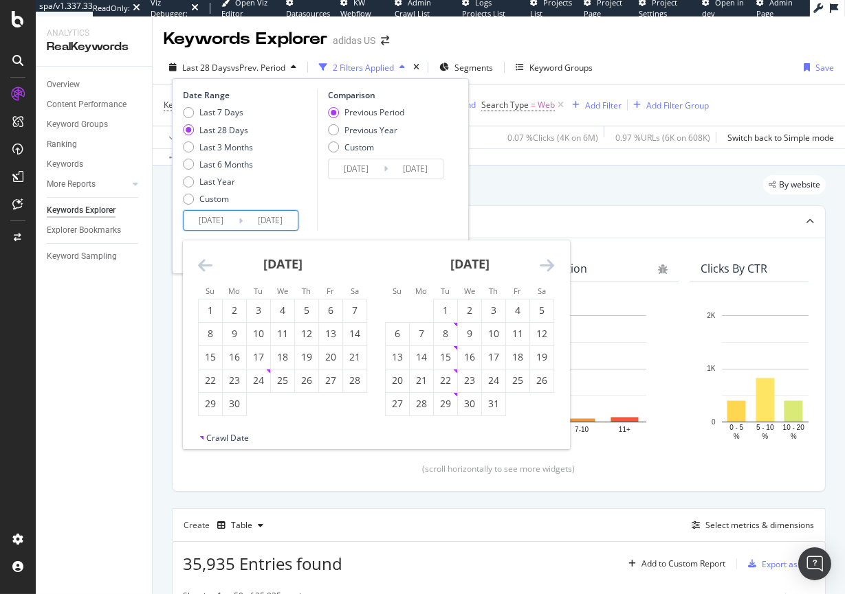
click at [204, 260] on icon "Move backward to switch to the previous month." at bounding box center [205, 265] width 14 height 16
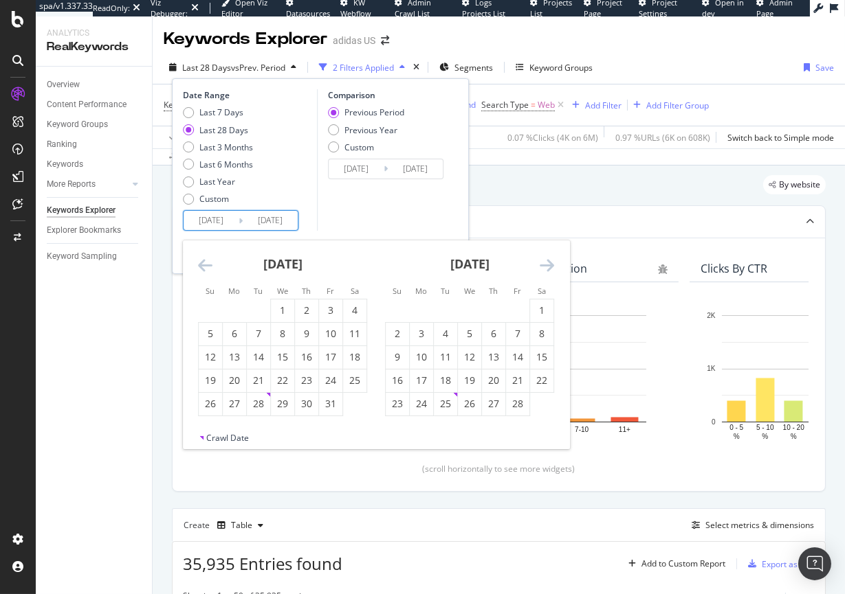
click at [204, 260] on icon "Move backward to switch to the previous month." at bounding box center [205, 265] width 14 height 16
click at [203, 260] on icon "Move backward to switch to the previous month." at bounding box center [205, 265] width 14 height 16
click at [557, 258] on div "[DATE] 1 2 3 4 5 6 7 8 9 10 11 12 13 14 15 16 17 18 19 20 21 22 23 24 25 26 27 …" at bounding box center [469, 329] width 187 height 176
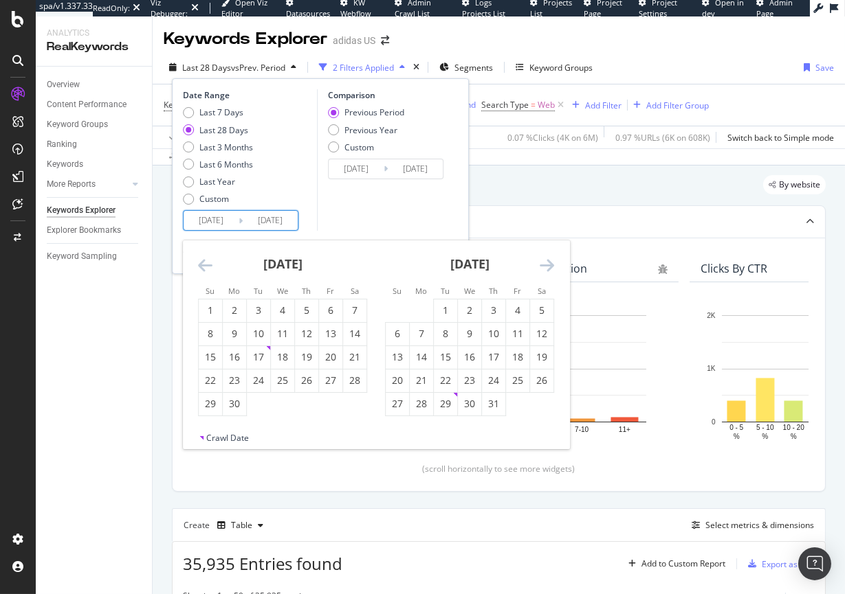
click at [557, 265] on div "[DATE] 1 2 3 4 5 6 7 8 9 10 11 12 13 14 15 16 17 18 19 20 21 22 23 24 25 26 27 …" at bounding box center [469, 329] width 187 height 176
click at [548, 265] on icon "Move forward to switch to the next month." at bounding box center [546, 265] width 14 height 16
click at [245, 309] on td "Calendar" at bounding box center [235, 310] width 24 height 23
click at [252, 309] on div "1" at bounding box center [258, 311] width 23 height 14
type input "[DATE]"
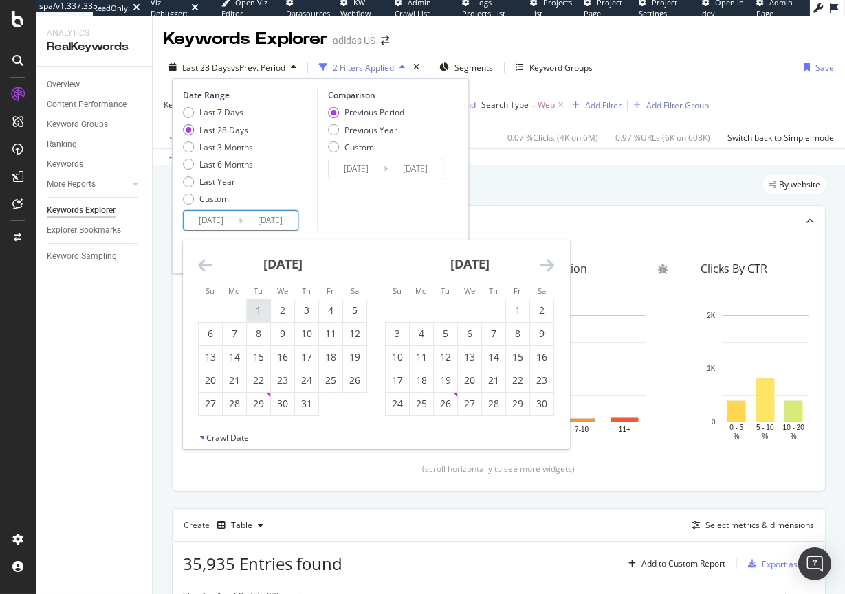
type input "[DATE]"
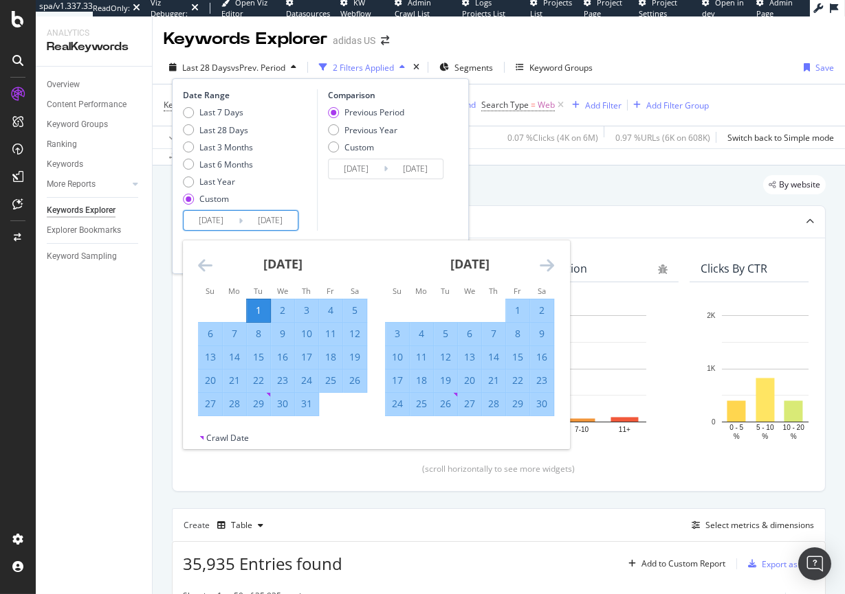
click at [537, 267] on div "[DATE]" at bounding box center [469, 270] width 169 height 58
click at [542, 266] on icon "Move forward to switch to the next month." at bounding box center [546, 265] width 14 height 16
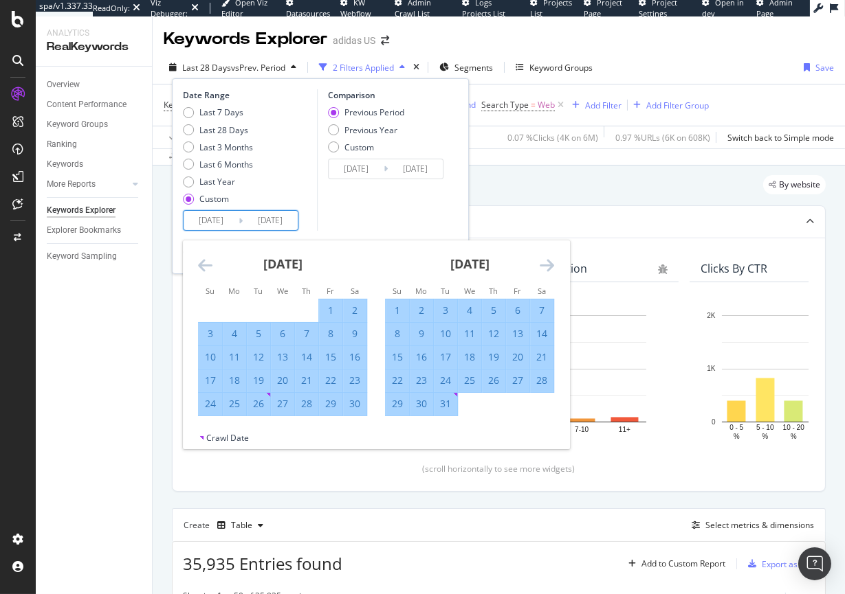
click at [447, 398] on div "31" at bounding box center [445, 404] width 23 height 14
type input "[DATE]"
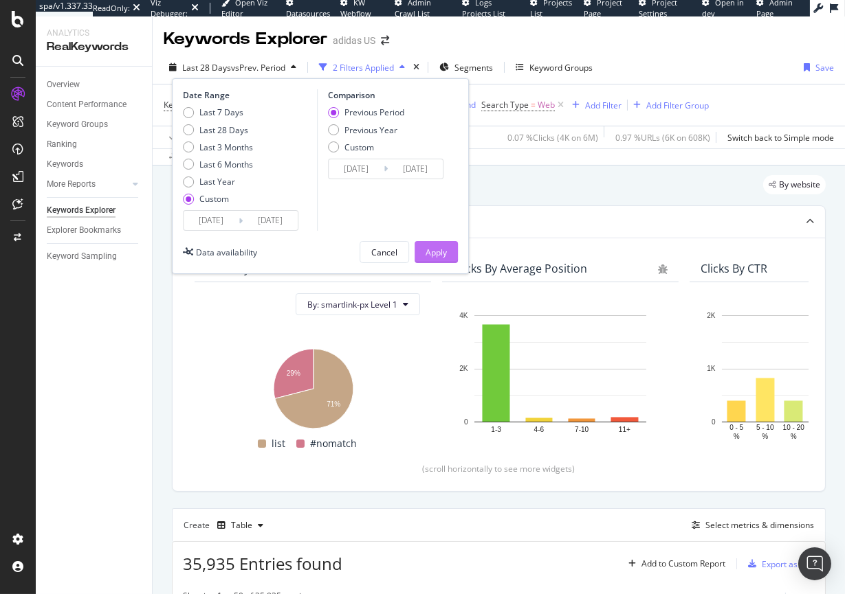
click at [430, 247] on div "Apply" at bounding box center [435, 253] width 21 height 12
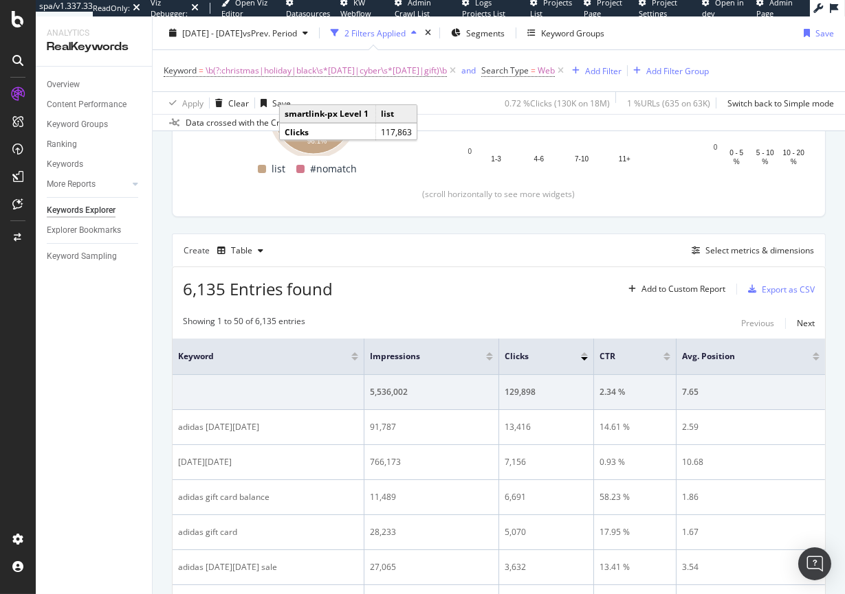
scroll to position [375, 0]
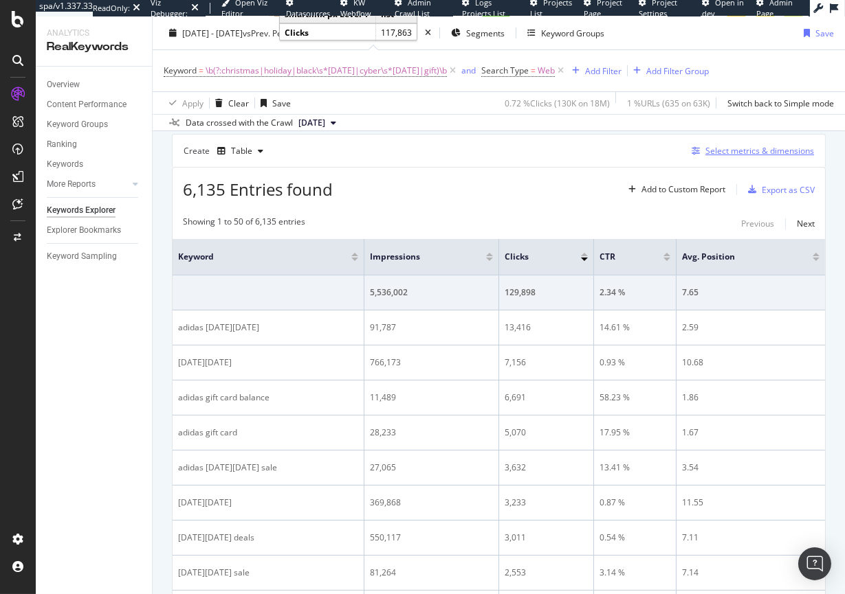
click at [717, 146] on div "Select metrics & dimensions" at bounding box center [759, 151] width 109 height 12
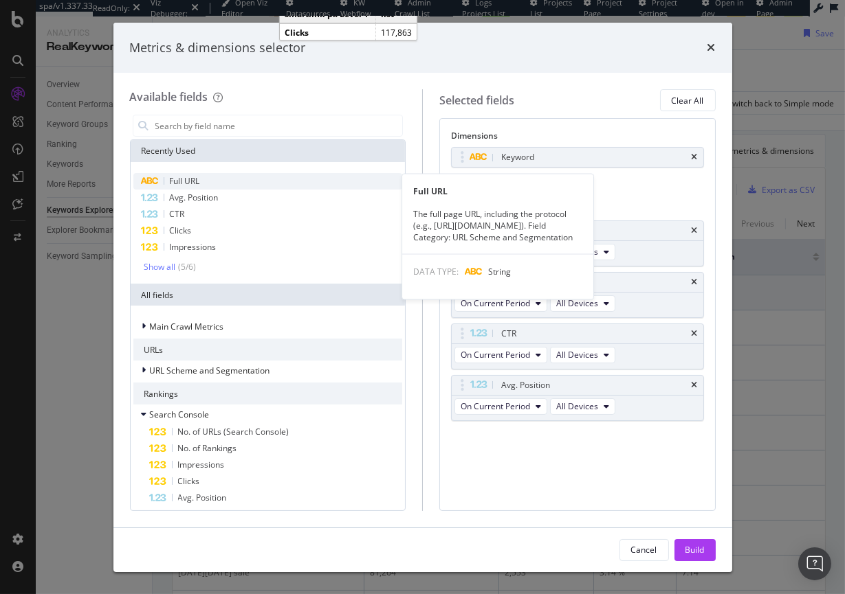
click at [214, 183] on div "Full URL" at bounding box center [267, 181] width 269 height 16
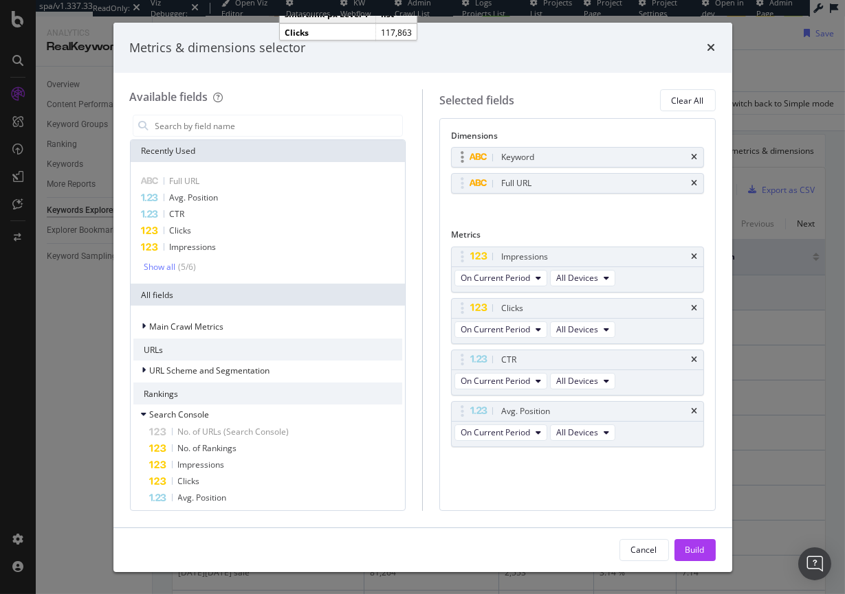
click at [698, 157] on div "Keyword" at bounding box center [577, 157] width 252 height 19
click at [693, 156] on icon "times" at bounding box center [694, 157] width 6 height 8
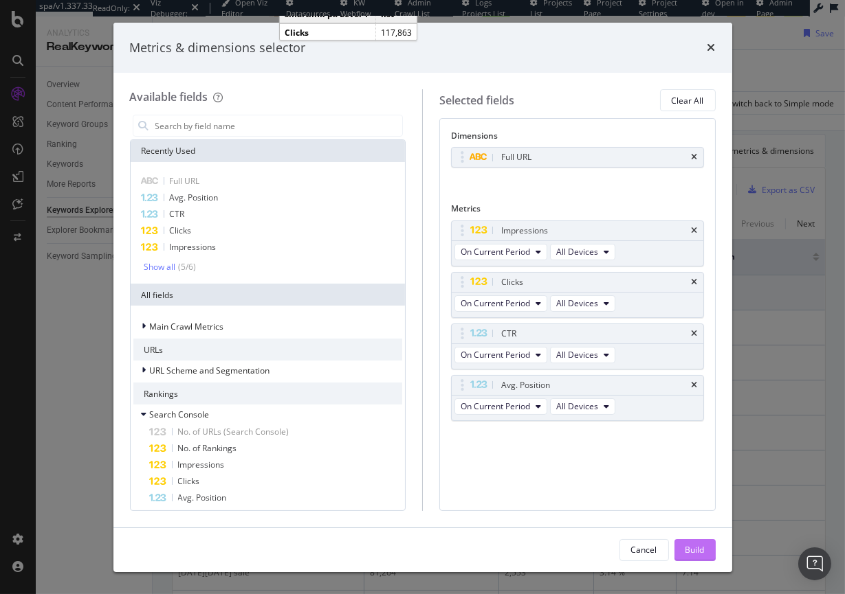
click at [688, 550] on div "Build" at bounding box center [694, 550] width 19 height 12
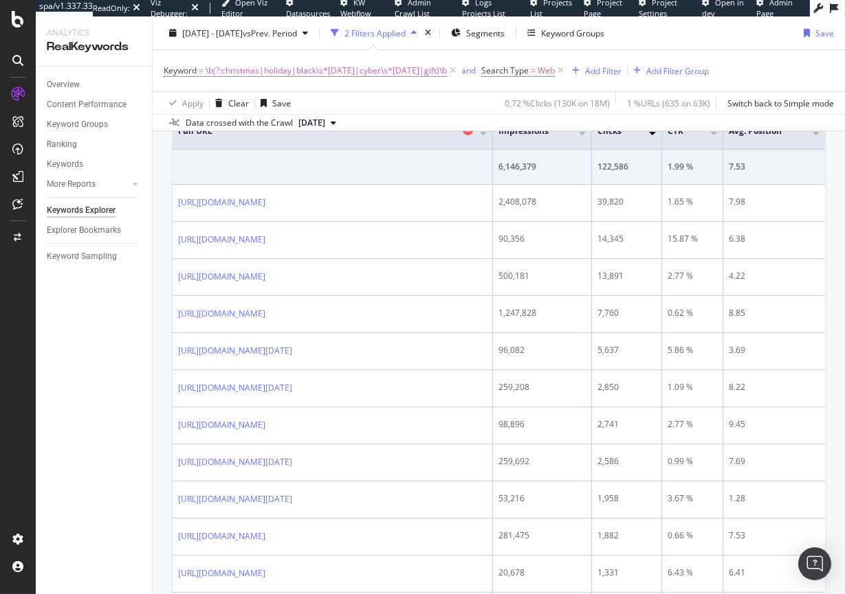
scroll to position [505, 0]
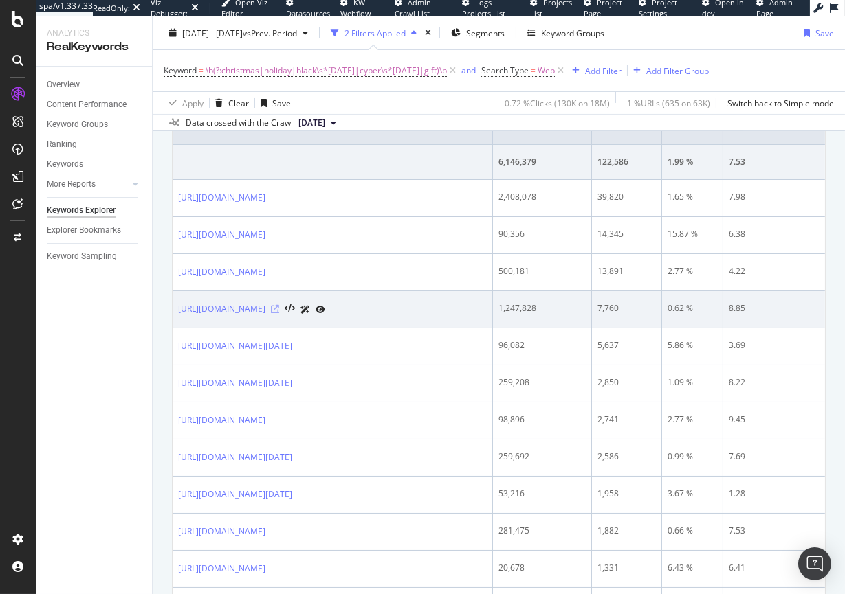
click at [279, 309] on icon at bounding box center [275, 309] width 8 height 8
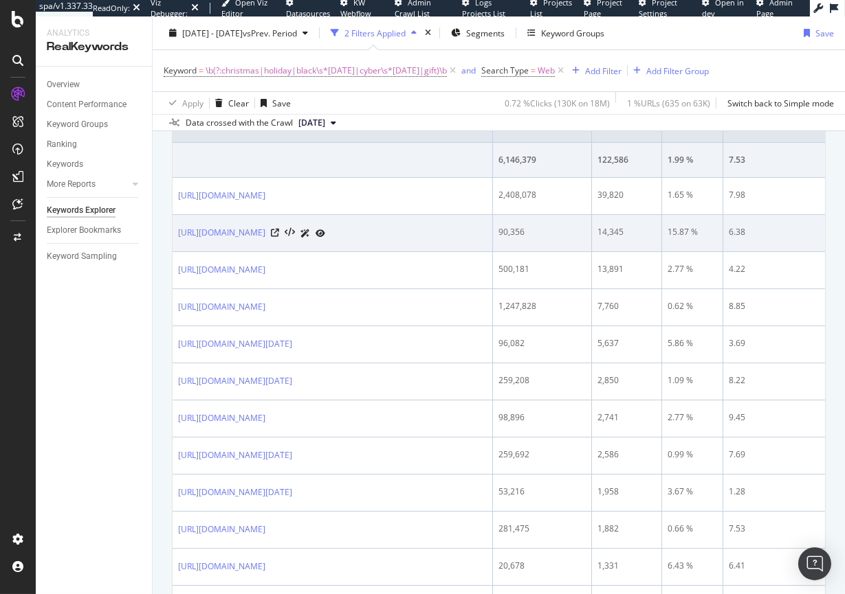
scroll to position [507, 0]
click at [279, 232] on icon at bounding box center [275, 233] width 8 height 8
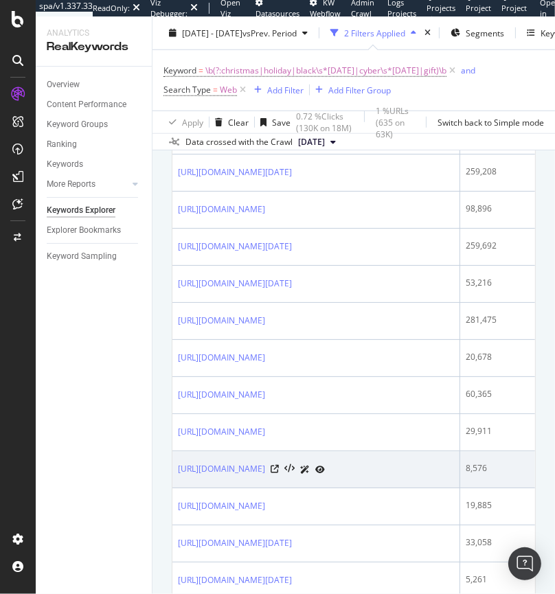
scroll to position [736, 0]
click at [279, 467] on icon at bounding box center [275, 469] width 8 height 8
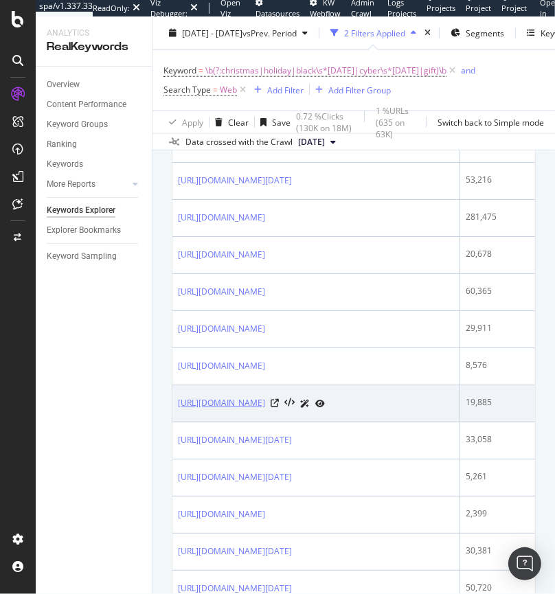
scroll to position [839, 0]
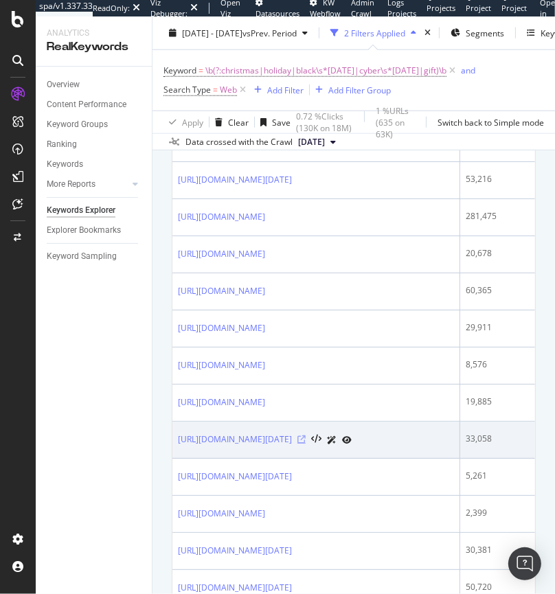
click at [306, 437] on icon at bounding box center [302, 440] width 8 height 8
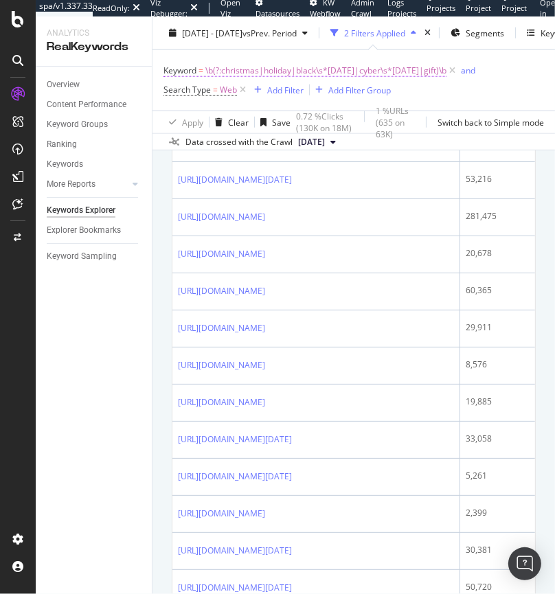
click at [243, 69] on span "\b(?:christmas|holiday|black\s*[DATE]|cyber\s*[DATE]|gift)\b" at bounding box center [325, 70] width 241 height 19
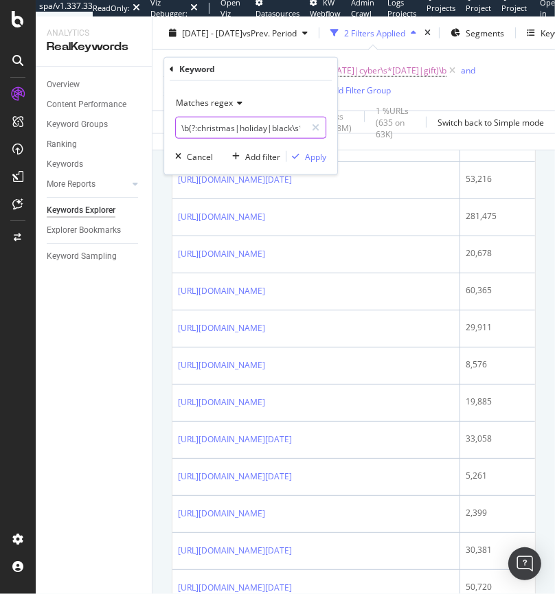
click at [233, 122] on input "\b(?:christmas|holiday|black\s*[DATE]|cyber\s*[DATE]|gift)\b" at bounding box center [241, 128] width 130 height 22
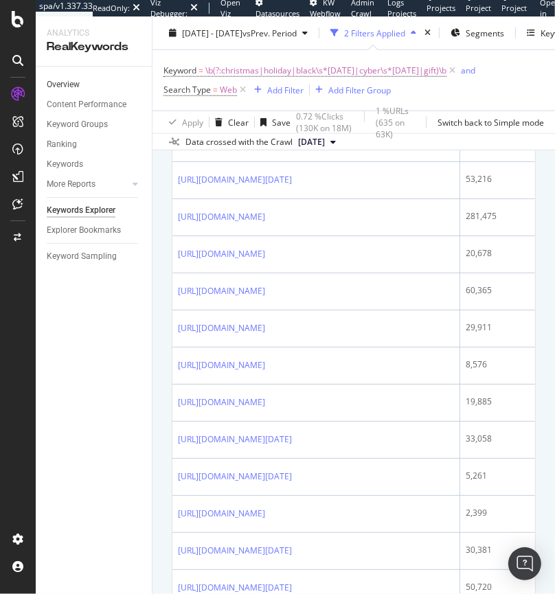
click at [120, 85] on link "Overview" at bounding box center [95, 85] width 96 height 14
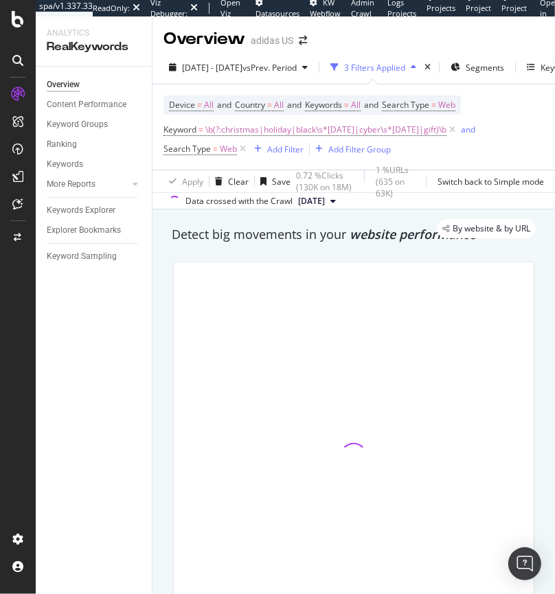
click at [283, 40] on div "adidas US" at bounding box center [272, 41] width 43 height 14
click at [298, 41] on span at bounding box center [302, 41] width 19 height 10
click at [301, 41] on icon "arrow-right-arrow-left" at bounding box center [303, 41] width 8 height 10
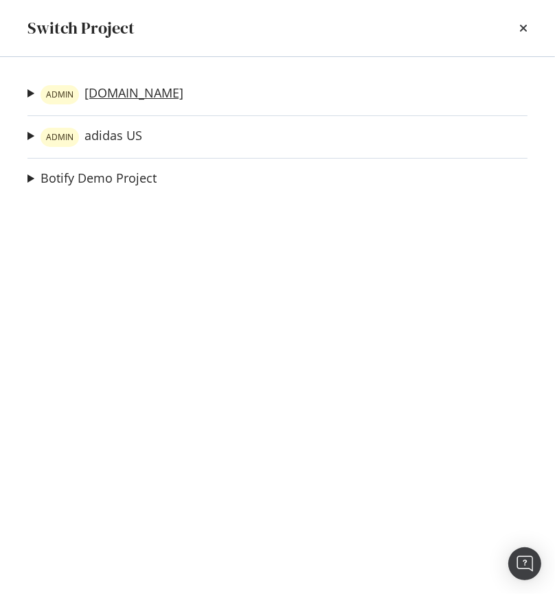
click at [108, 96] on link "ADMIN [DOMAIN_NAME]" at bounding box center [112, 94] width 143 height 19
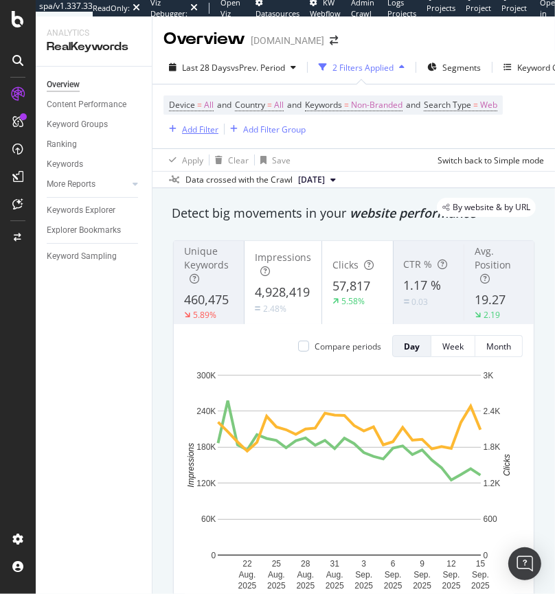
click at [186, 126] on div "Add Filter" at bounding box center [200, 130] width 36 height 12
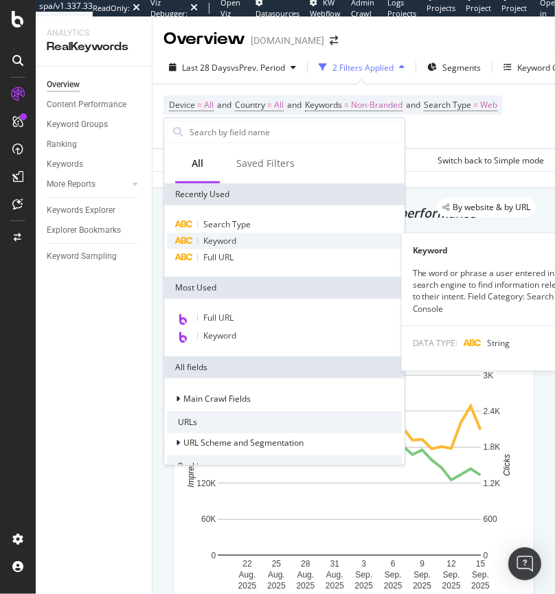
click at [220, 239] on span "Keyword" at bounding box center [219, 241] width 33 height 12
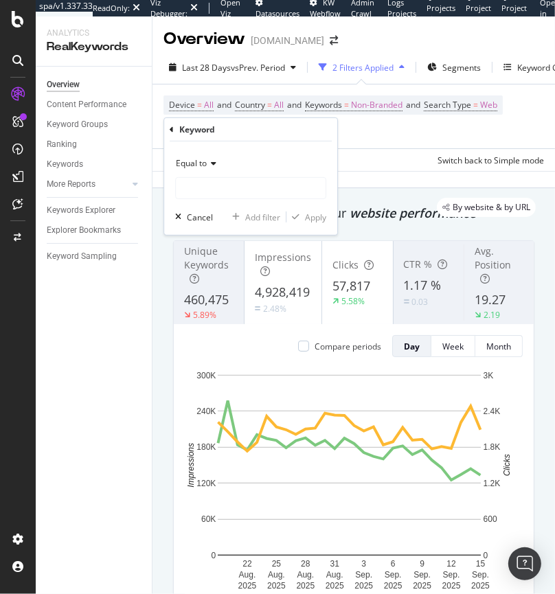
click at [198, 164] on span "Equal to" at bounding box center [191, 163] width 31 height 12
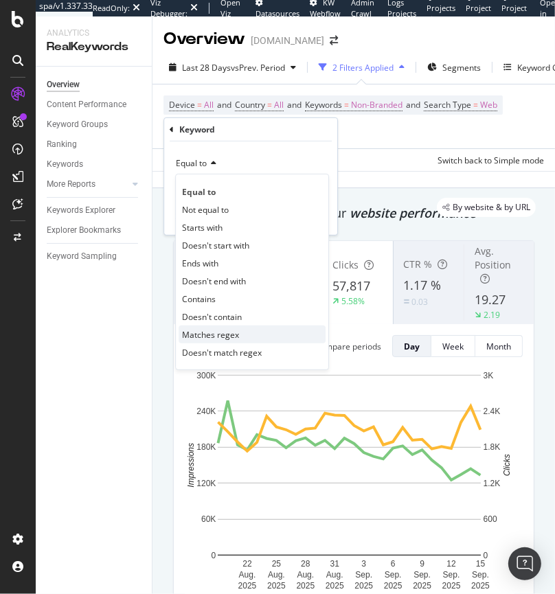
click at [218, 333] on span "Matches regex" at bounding box center [210, 334] width 57 height 12
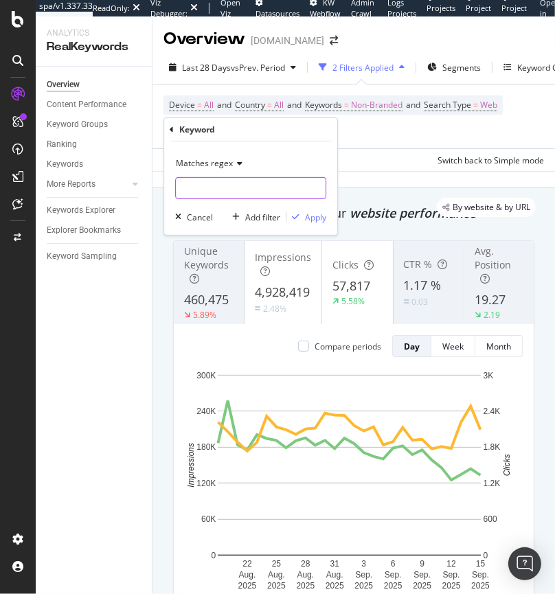
click at [271, 197] on input "text" at bounding box center [251, 188] width 150 height 22
paste input "\b(?:christmas|holiday|black\s*[DATE]|cyber\s*[DATE]|gift)\b"
type input "\b(?:christmas|holiday|black\s*[DATE]|cyber\s*[DATE]|gift)\b"
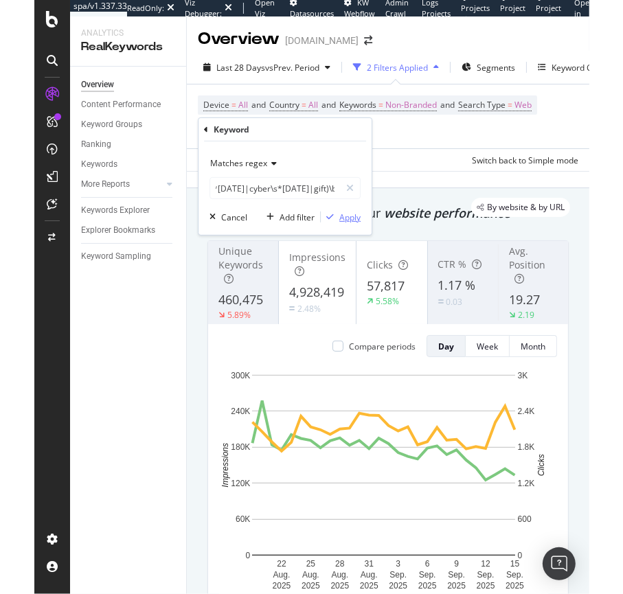
scroll to position [0, 0]
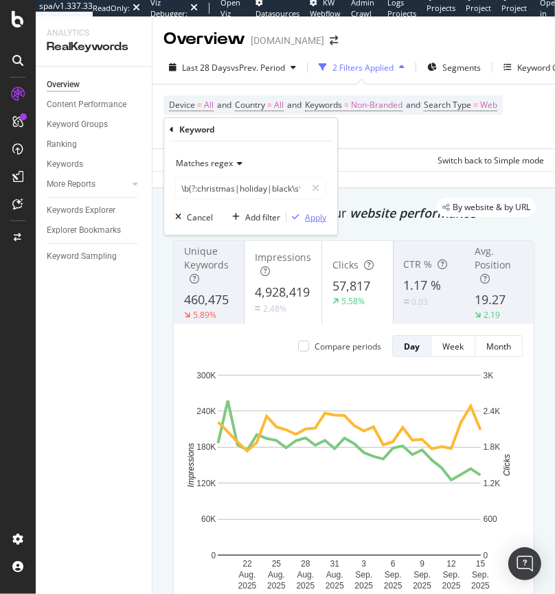
click at [321, 220] on div "Apply" at bounding box center [315, 217] width 21 height 12
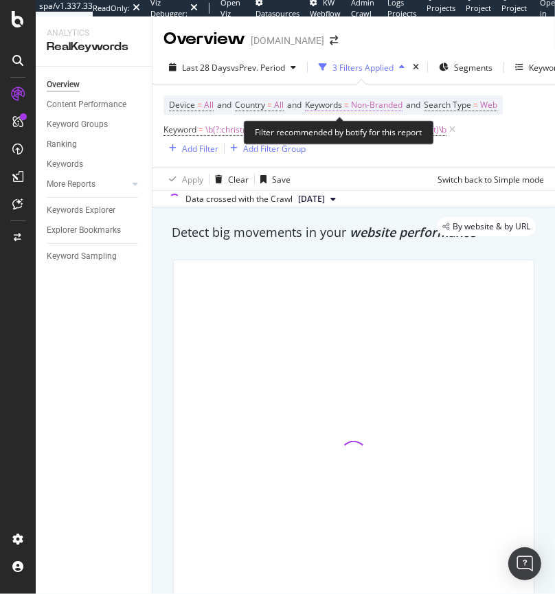
click at [378, 109] on span "Non-Branded" at bounding box center [377, 105] width 52 height 19
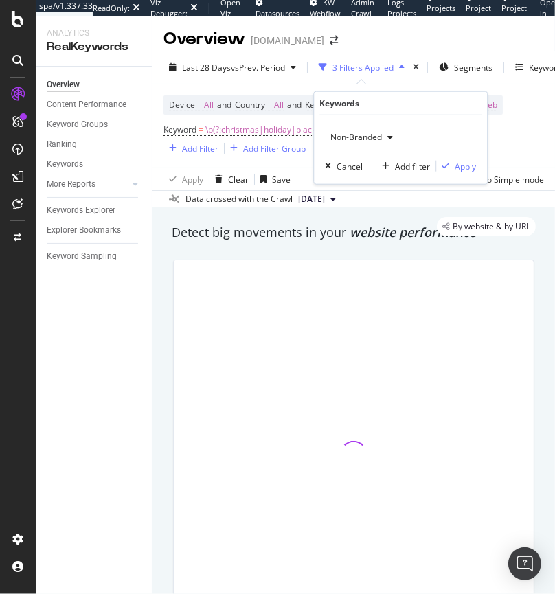
click at [377, 133] on span "Non-Branded" at bounding box center [353, 137] width 57 height 12
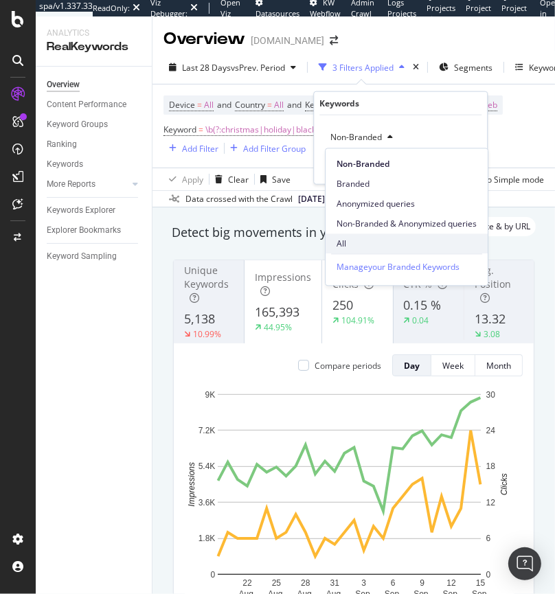
click at [360, 241] on span "All" at bounding box center [407, 244] width 140 height 12
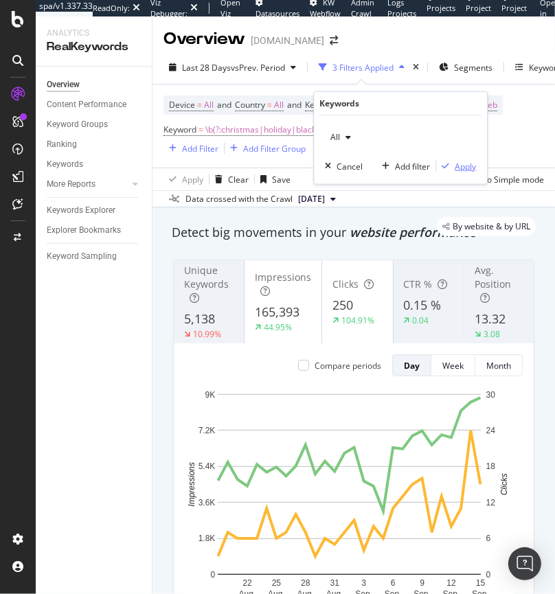
click at [469, 167] on div "Apply" at bounding box center [465, 166] width 21 height 12
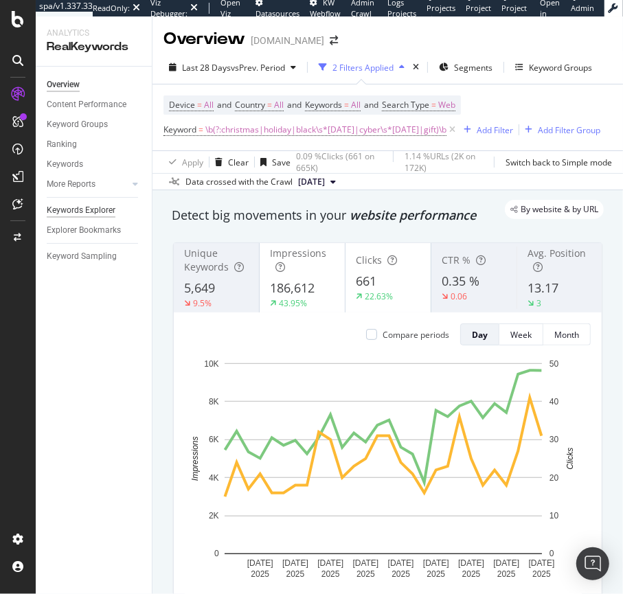
click at [74, 208] on div "Keywords Explorer" at bounding box center [81, 210] width 69 height 14
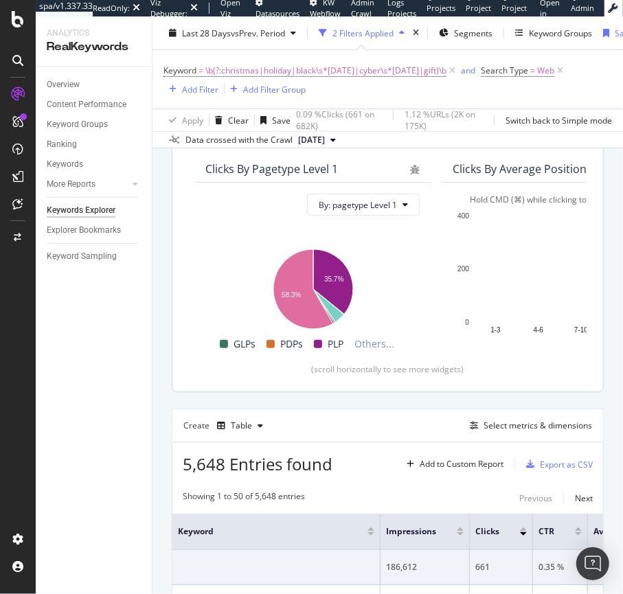
scroll to position [59, 0]
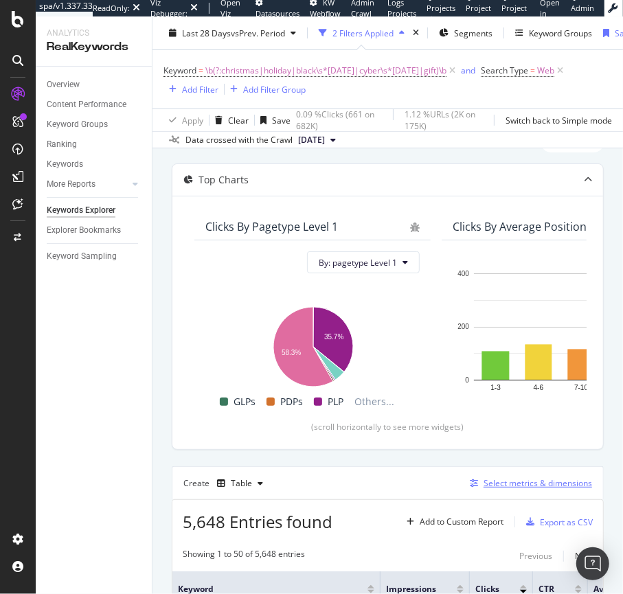
click at [513, 482] on div "Select metrics & dimensions" at bounding box center [538, 484] width 109 height 12
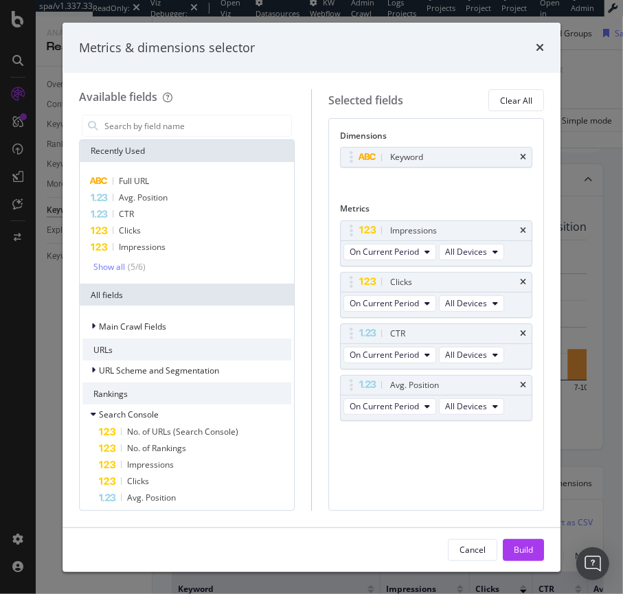
click at [537, 156] on div "Dimensions Keyword You can use this field as a dimension Metrics Impressions On…" at bounding box center [436, 314] width 216 height 392
click at [531, 157] on div "Keyword" at bounding box center [436, 157] width 192 height 21
click at [530, 158] on div "Keyword" at bounding box center [436, 157] width 191 height 19
click at [526, 156] on icon "times" at bounding box center [523, 157] width 6 height 8
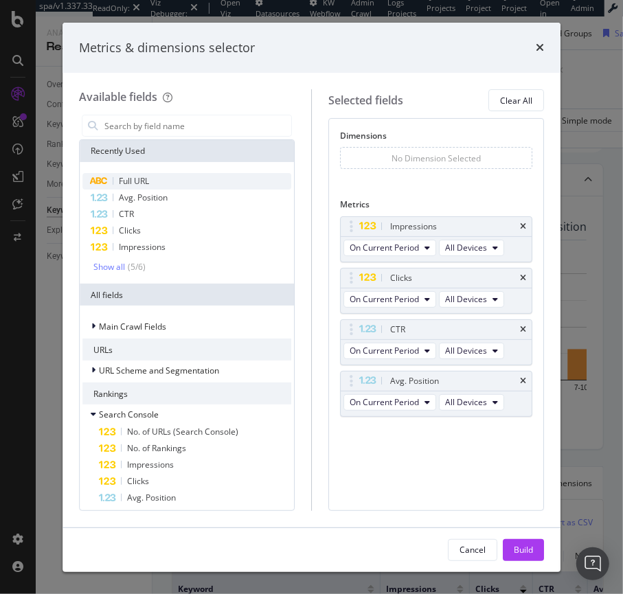
click at [131, 183] on span "Full URL" at bounding box center [134, 181] width 30 height 12
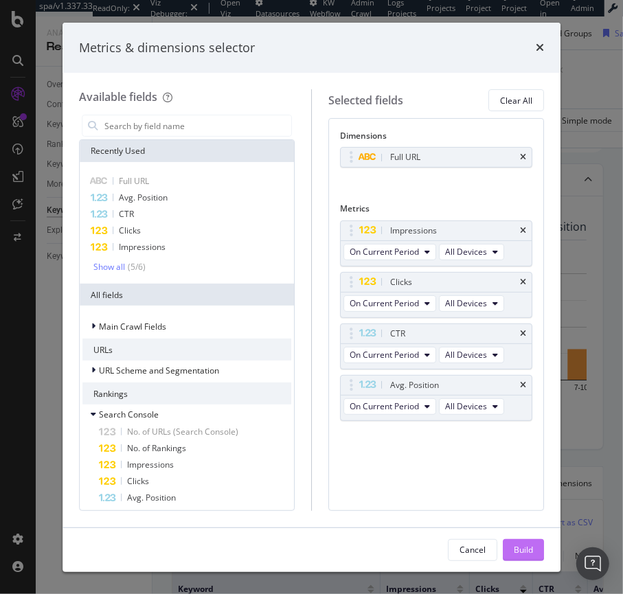
click at [522, 546] on div "Build" at bounding box center [523, 550] width 19 height 12
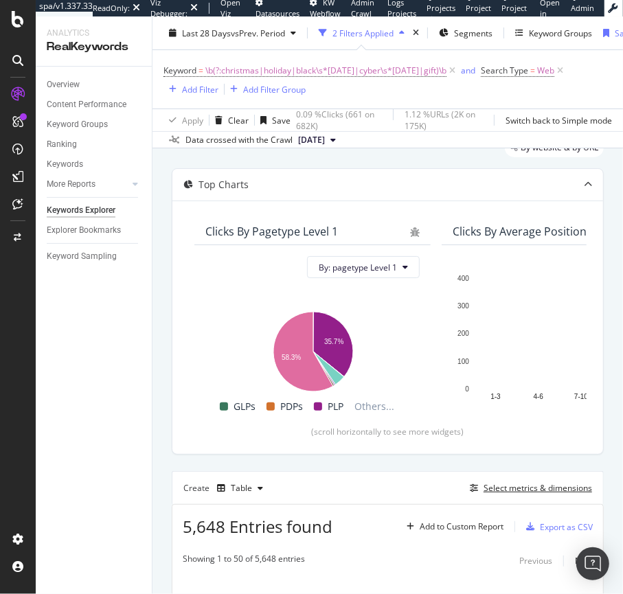
scroll to position [40, 0]
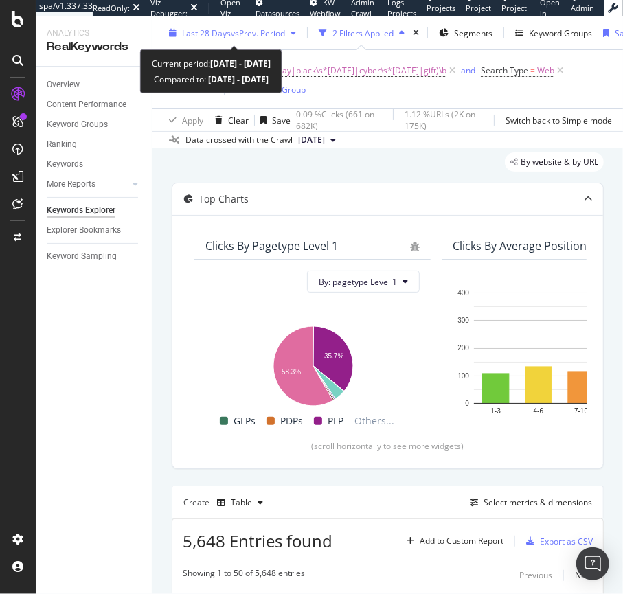
click at [218, 34] on span "Last 28 Days" at bounding box center [206, 33] width 49 height 12
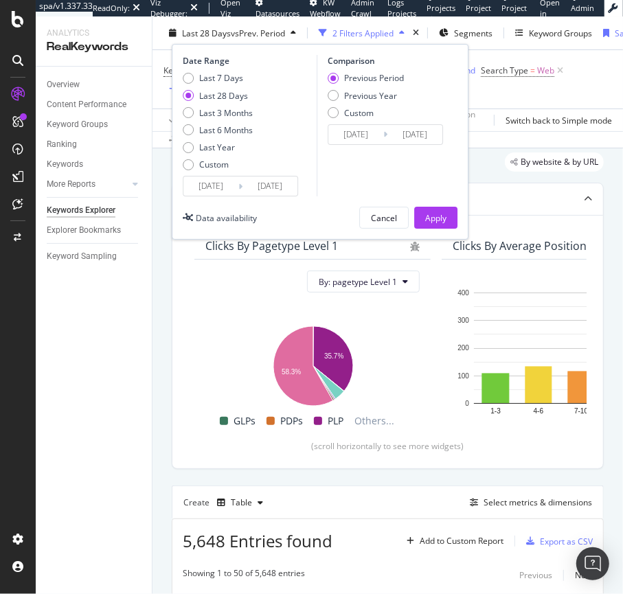
click at [210, 184] on input "[DATE]" at bounding box center [210, 186] width 55 height 19
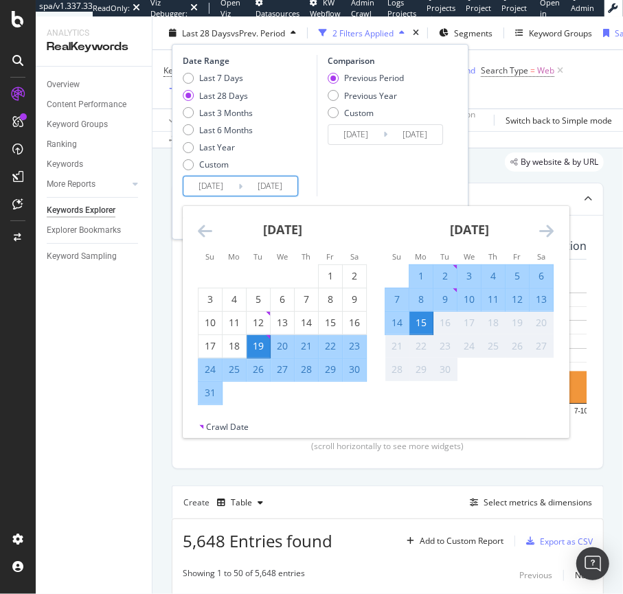
click at [207, 230] on icon "Move backward to switch to the previous month." at bounding box center [205, 231] width 14 height 16
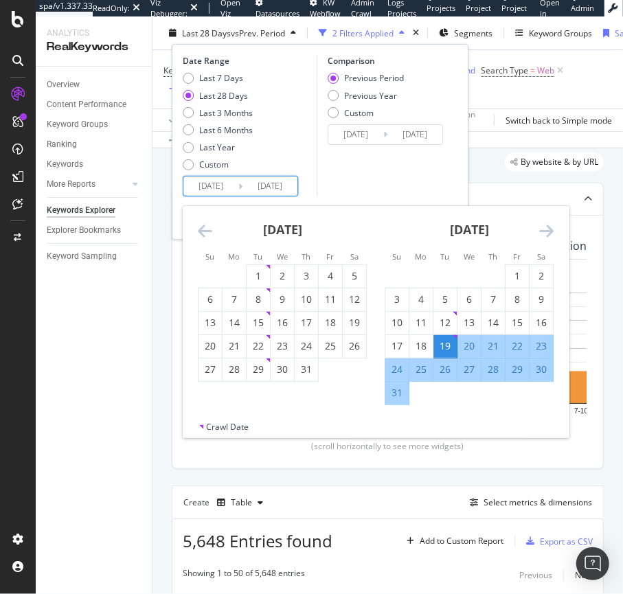
click at [207, 230] on icon "Move backward to switch to the previous month." at bounding box center [205, 231] width 14 height 16
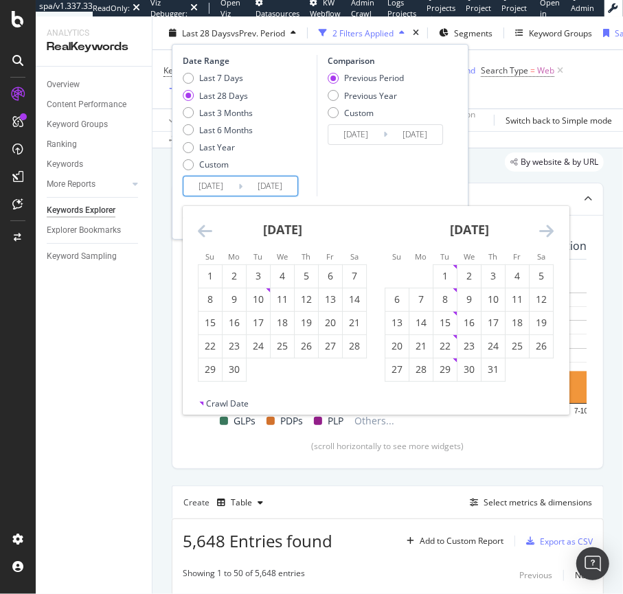
click at [207, 230] on icon "Move backward to switch to the previous month." at bounding box center [205, 231] width 14 height 16
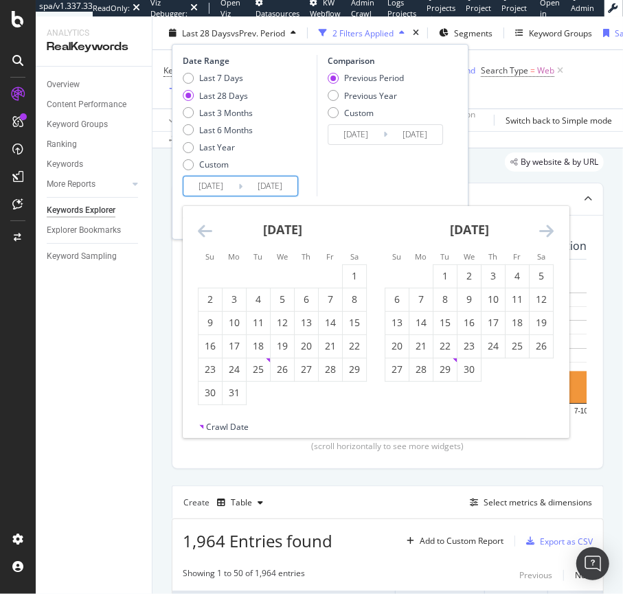
click at [207, 230] on icon "Move backward to switch to the previous month." at bounding box center [205, 231] width 14 height 16
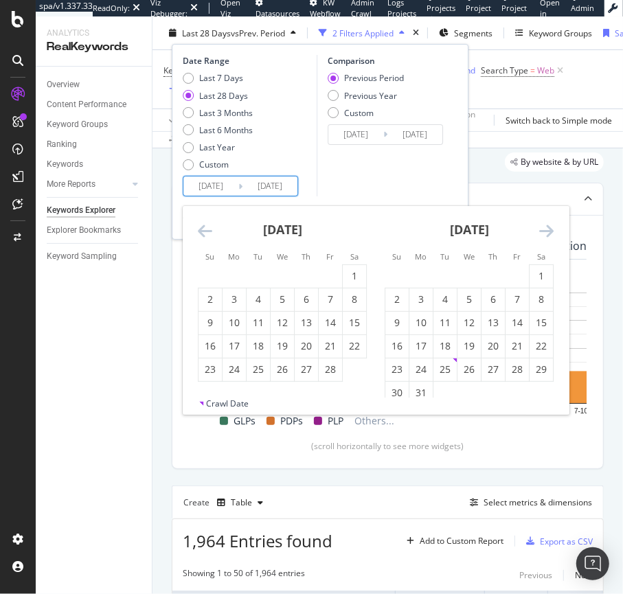
click at [207, 230] on icon "Move backward to switch to the previous month." at bounding box center [205, 231] width 14 height 16
click at [251, 266] on div "1" at bounding box center [258, 276] width 23 height 23
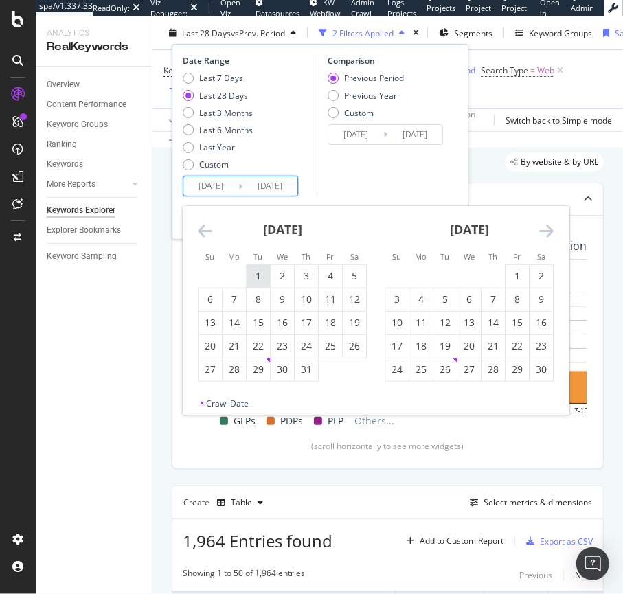
type input "[DATE]"
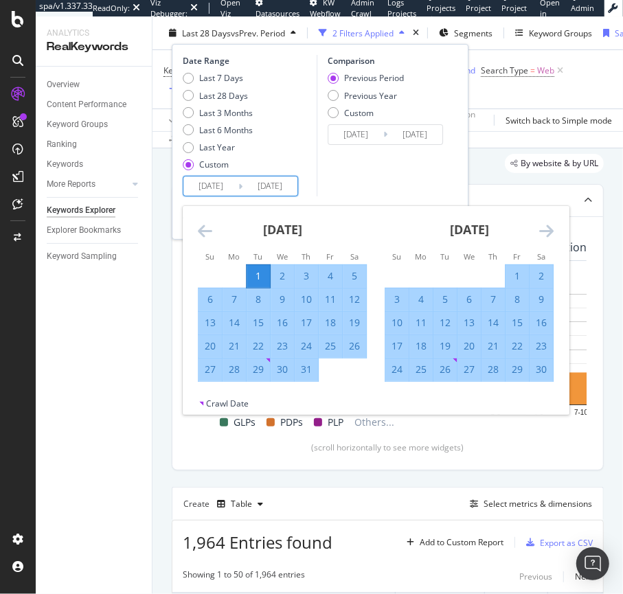
scroll to position [38, 0]
click at [553, 229] on div "[DATE] 1 2 3 4 5 6 7 8 9 10 11 12 13 14 15 16 17 18 19 20 21 22 23 24 25 26 27 …" at bounding box center [376, 302] width 386 height 192
click at [550, 231] on icon "Move forward to switch to the next month." at bounding box center [546, 231] width 14 height 16
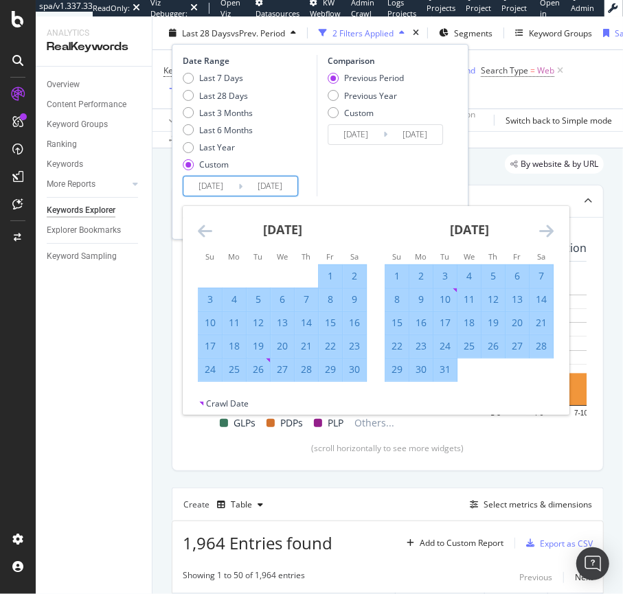
click at [452, 369] on div "31" at bounding box center [445, 370] width 23 height 14
type input "[DATE]"
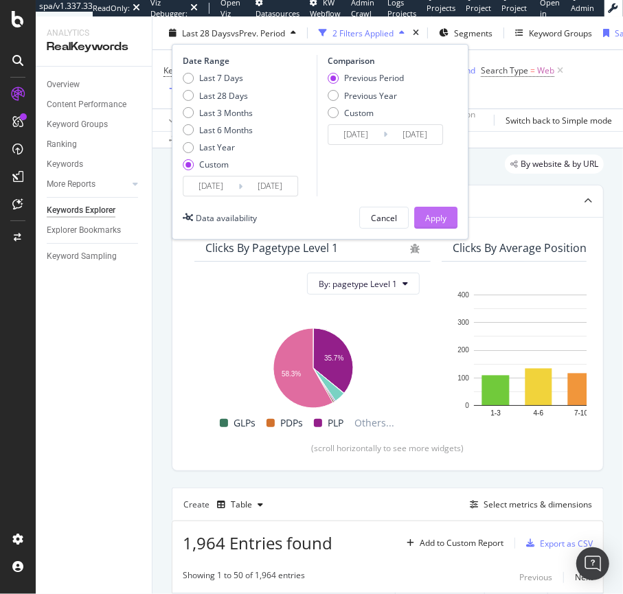
click at [432, 218] on div "Apply" at bounding box center [435, 218] width 21 height 12
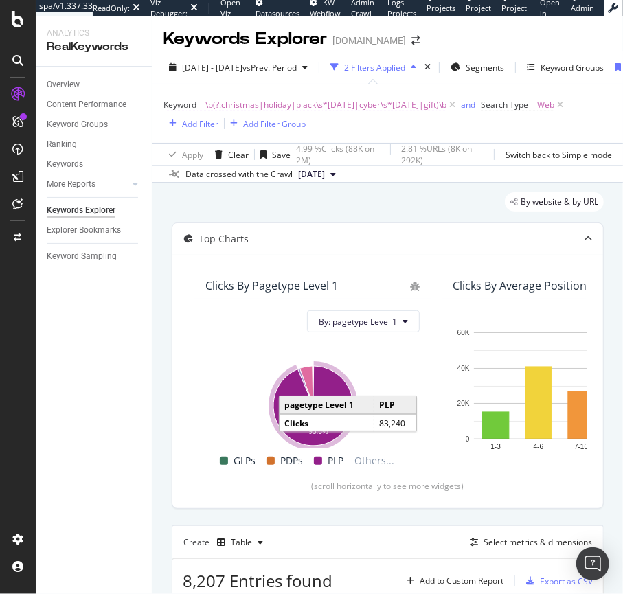
click at [317, 110] on span "\b(?:christmas|holiday|black\s*[DATE]|cyber\s*[DATE]|gift)\b" at bounding box center [325, 105] width 241 height 19
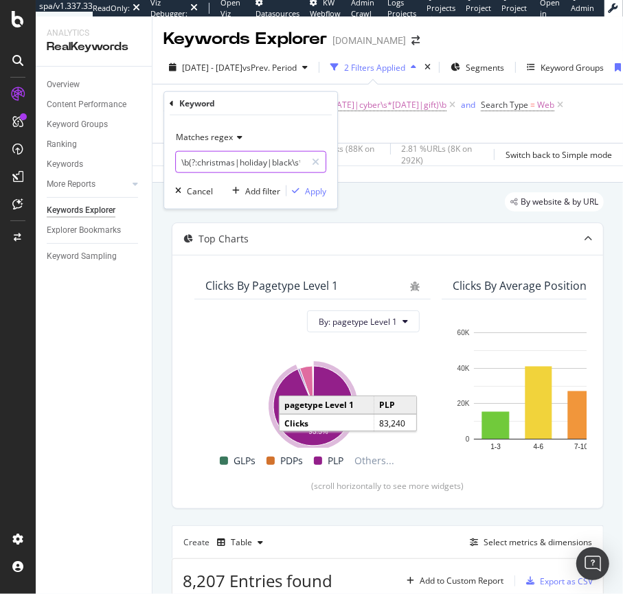
click at [277, 163] on input "\b(?:christmas|holiday|black\s*[DATE]|cyber\s*[DATE]|gift)\b" at bounding box center [241, 162] width 130 height 22
click at [276, 163] on input "\b(?:christmas|holiday|black\s*[DATE]|cyber\s*[DATE]|gift)\b" at bounding box center [241, 162] width 130 height 22
click at [275, 165] on input "\b(?:christmas|holiday|black\s*[DATE]|cyber\s*[DATE]|gift)\b" at bounding box center [241, 162] width 130 height 22
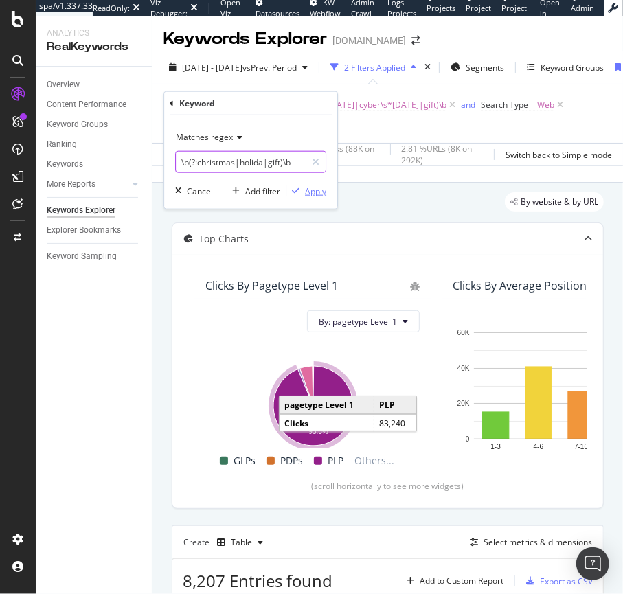
type input "\b(?:christmas|holida|gift)\b"
click at [315, 189] on div "Apply" at bounding box center [315, 191] width 21 height 12
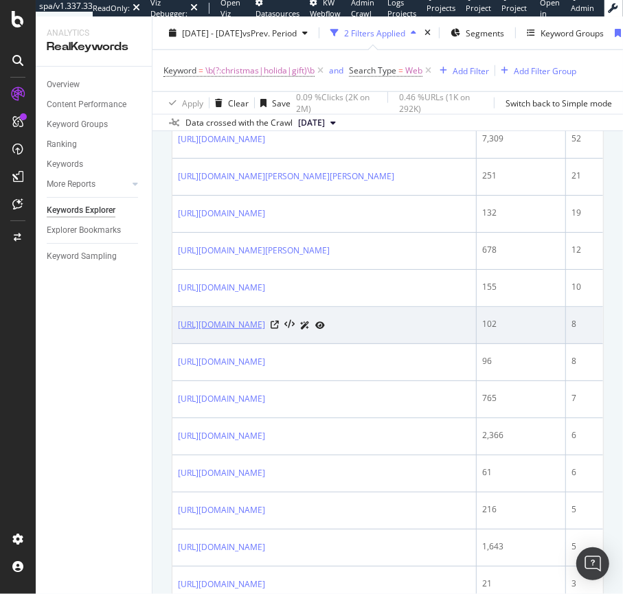
scroll to position [636, 0]
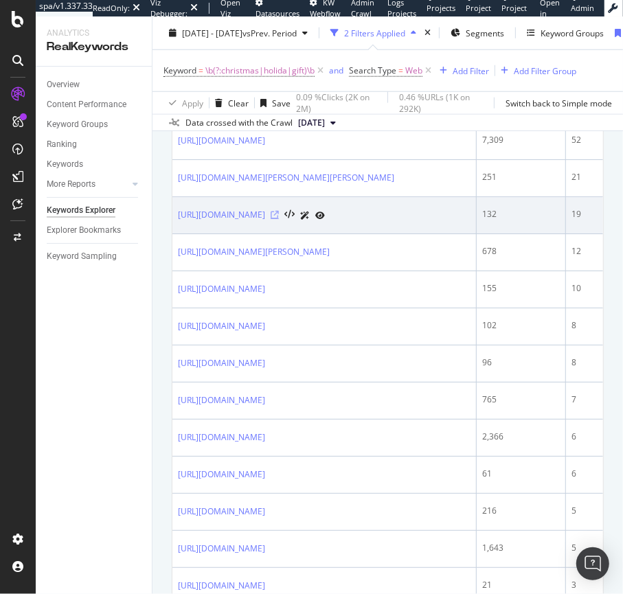
click at [279, 219] on icon at bounding box center [275, 215] width 8 height 8
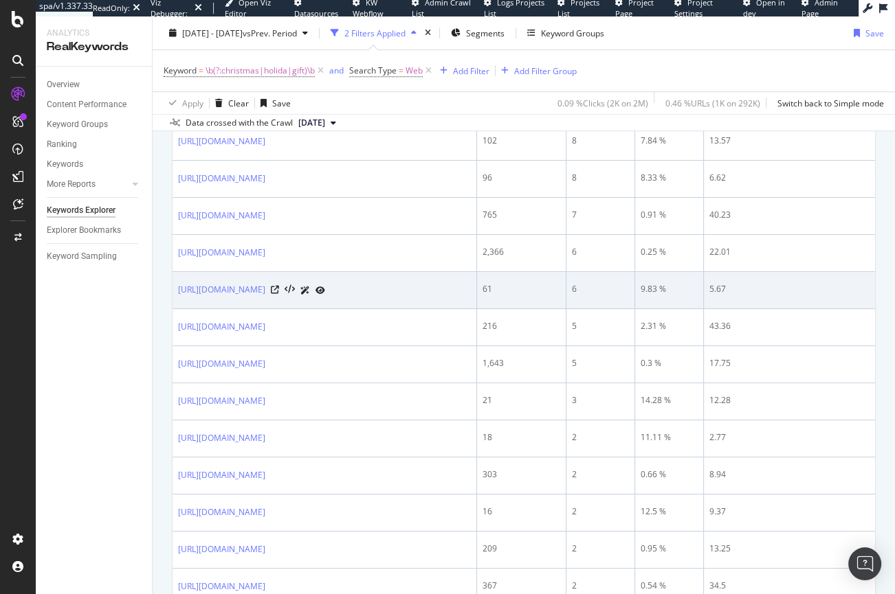
scroll to position [543, 0]
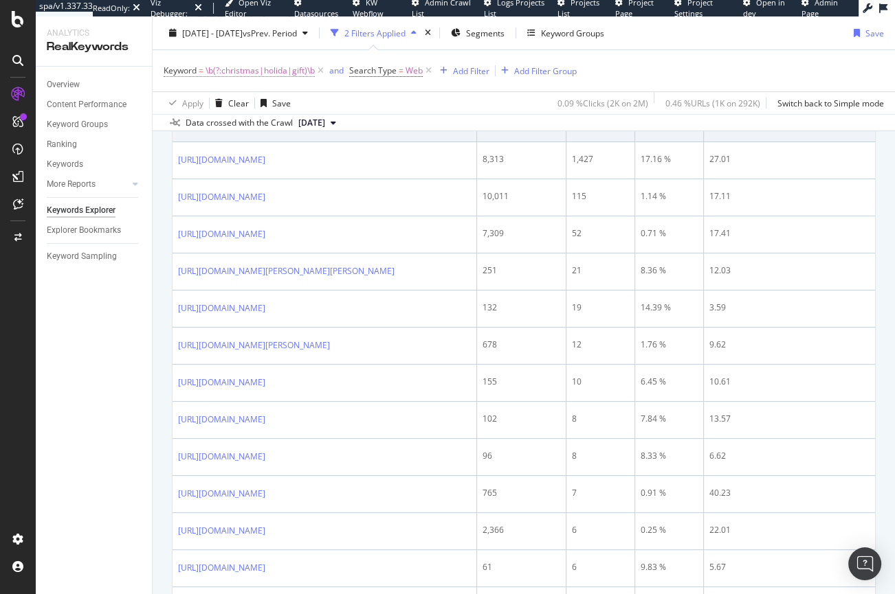
click at [286, 73] on span "\b(?:christmas|holida|gift)\b" at bounding box center [259, 70] width 109 height 19
click at [263, 130] on input "\b(?:christmas|holida|gift)\b" at bounding box center [241, 128] width 130 height 22
click at [265, 130] on input "\b(?:christmas|holida|gift)\b" at bounding box center [241, 128] width 130 height 22
type input "\b(?:christmas|holiday|gift)\b"
click at [432, 107] on div "Apply Clear Save 0.09 % Clicks ( 2K on 2M ) 0.46 % URLs ( 1K on 292K ) Switch b…" at bounding box center [524, 102] width 742 height 23
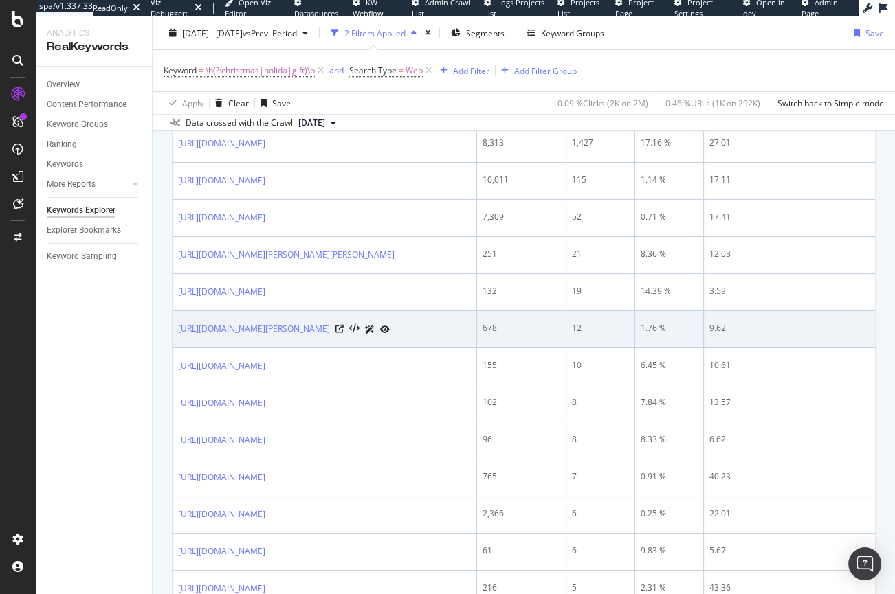
scroll to position [580, 0]
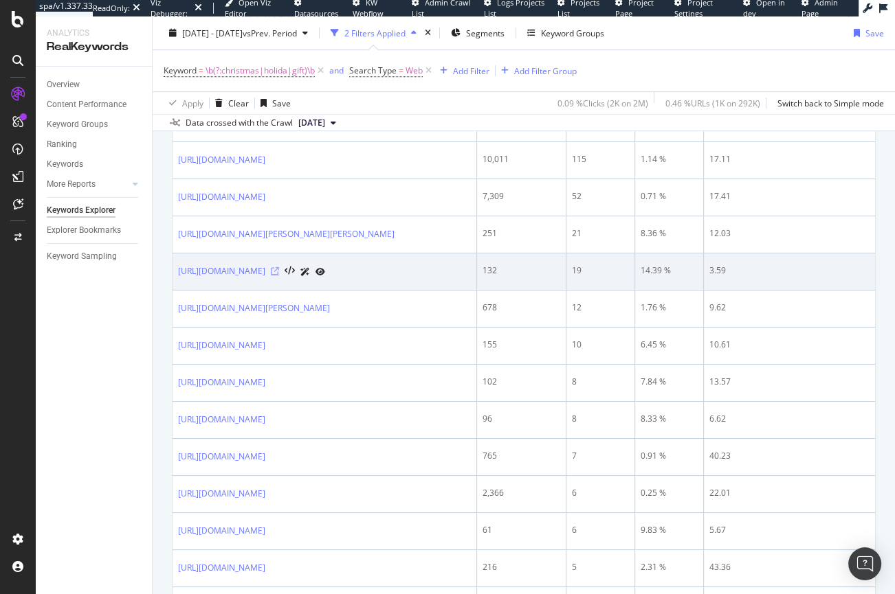
click at [279, 276] on icon at bounding box center [275, 271] width 8 height 8
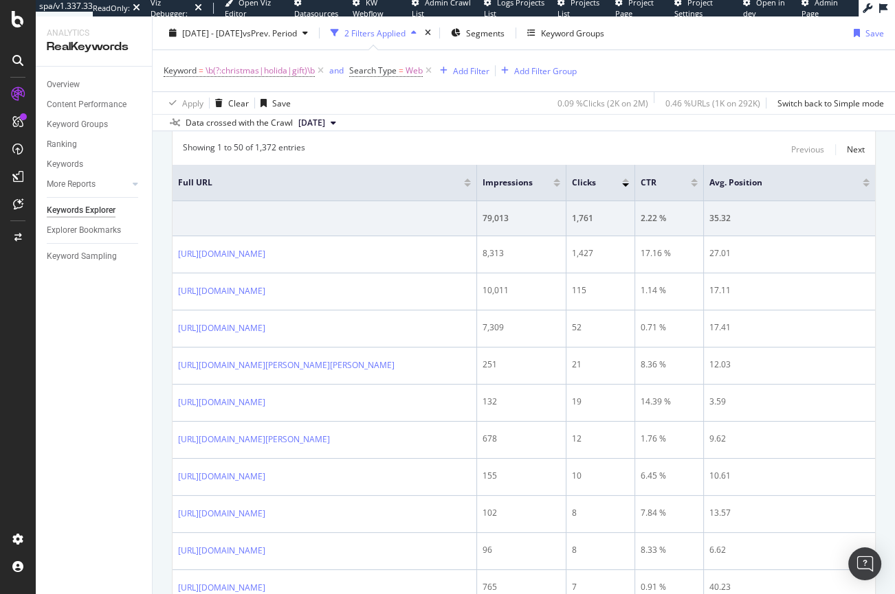
scroll to position [0, 0]
